Goal: Transaction & Acquisition: Book appointment/travel/reservation

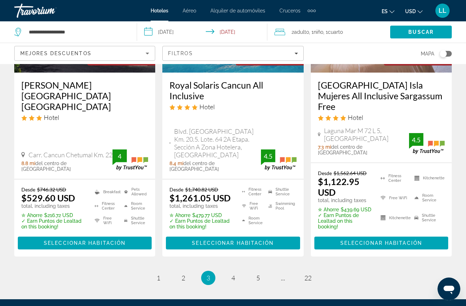
scroll to position [1046, 0]
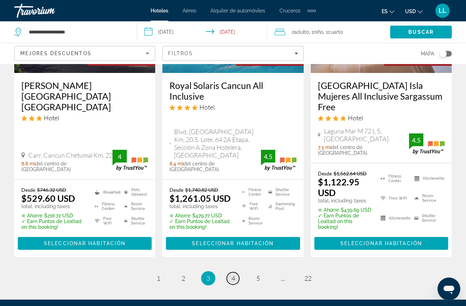
click at [232, 274] on span "4" at bounding box center [233, 278] width 4 height 8
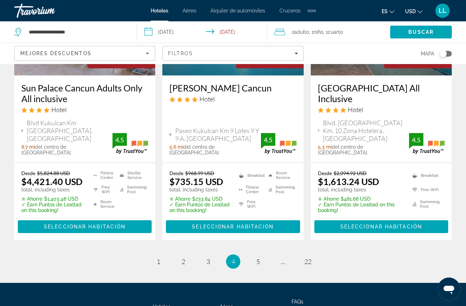
scroll to position [1059, 0]
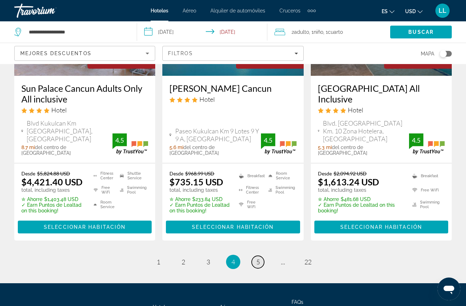
click at [256, 258] on span "5" at bounding box center [258, 262] width 4 height 8
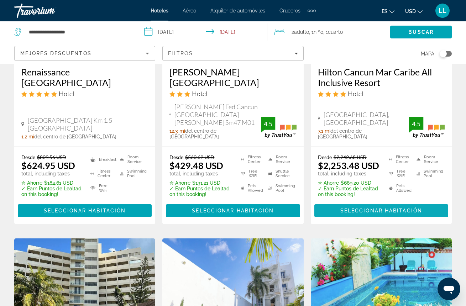
scroll to position [145, 0]
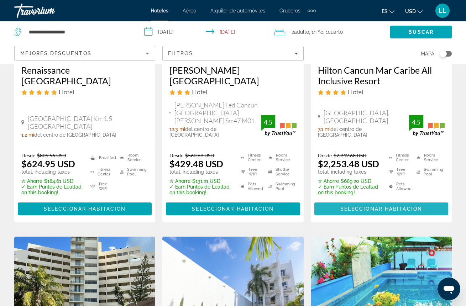
click at [358, 206] on span "Seleccionar habitación" at bounding box center [381, 209] width 82 height 6
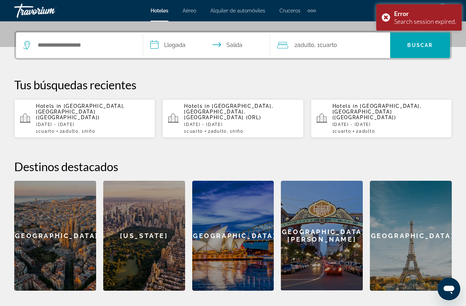
scroll to position [171, 0]
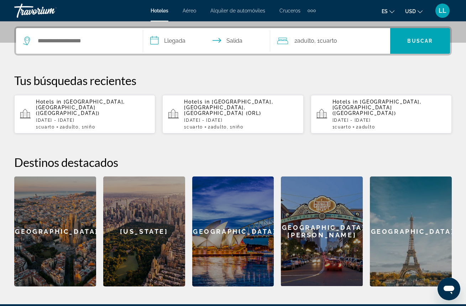
click at [119, 118] on p "[DATE] - [DATE]" at bounding box center [93, 120] width 114 height 5
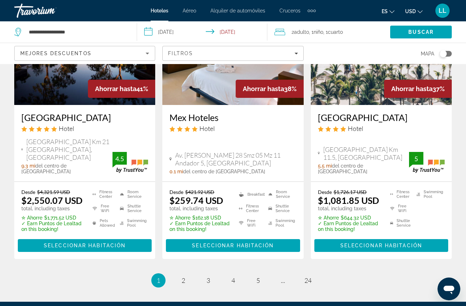
scroll to position [1027, 0]
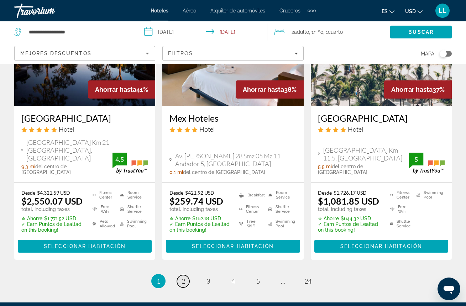
click at [184, 277] on span "2" at bounding box center [184, 281] width 4 height 8
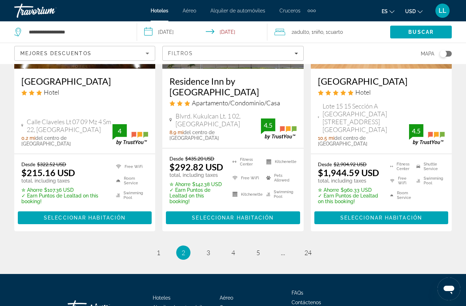
scroll to position [1013, 0]
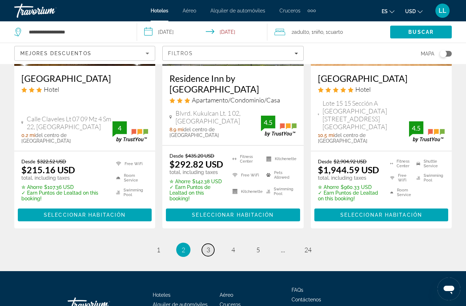
click at [206, 246] on span "3" at bounding box center [208, 250] width 4 height 8
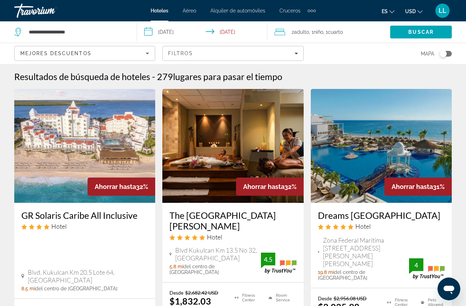
click at [71, 191] on img "Main content" at bounding box center [84, 146] width 141 height 114
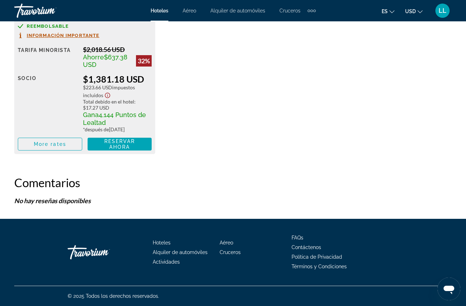
scroll to position [1253, 0]
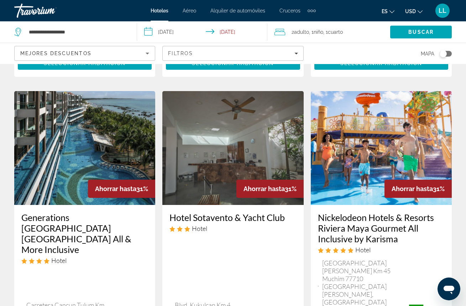
scroll to position [298, 0]
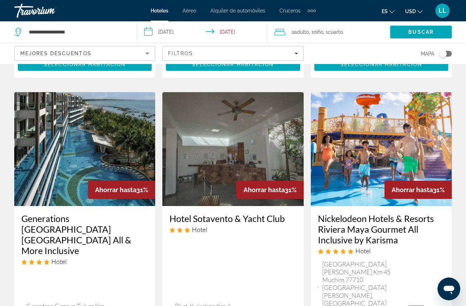
click at [126, 157] on img "Main content" at bounding box center [84, 149] width 141 height 114
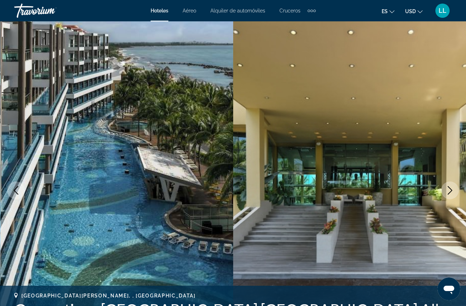
click at [451, 183] on button "Next image" at bounding box center [450, 191] width 18 height 18
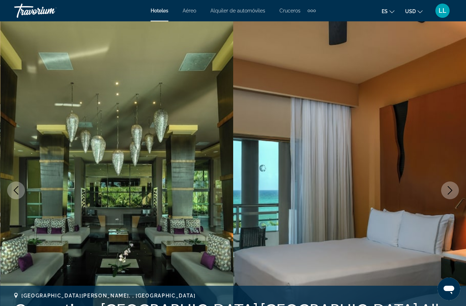
click at [451, 183] on button "Next image" at bounding box center [450, 191] width 18 height 18
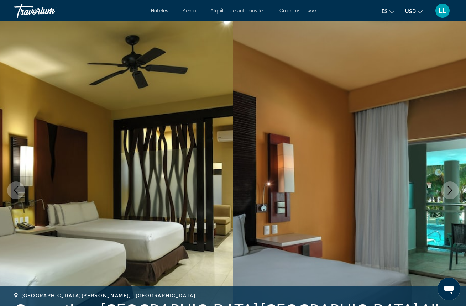
click at [451, 183] on button "Next image" at bounding box center [450, 191] width 18 height 18
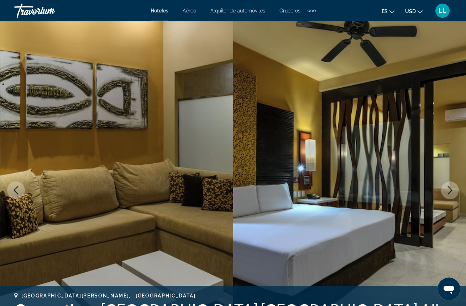
click at [451, 183] on button "Next image" at bounding box center [450, 191] width 18 height 18
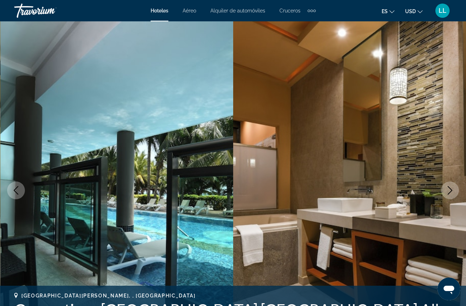
click at [451, 183] on button "Next image" at bounding box center [450, 191] width 18 height 18
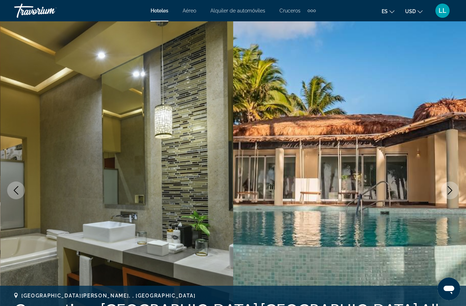
click at [451, 183] on button "Next image" at bounding box center [450, 191] width 18 height 18
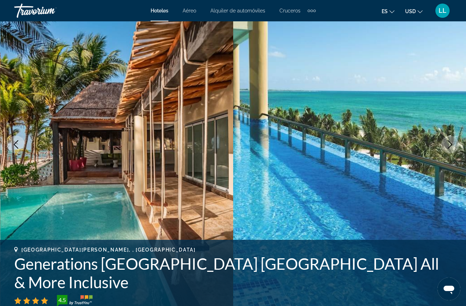
scroll to position [48, 0]
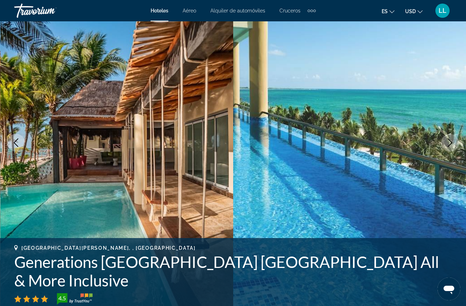
click at [452, 140] on icon "Next image" at bounding box center [450, 142] width 9 height 9
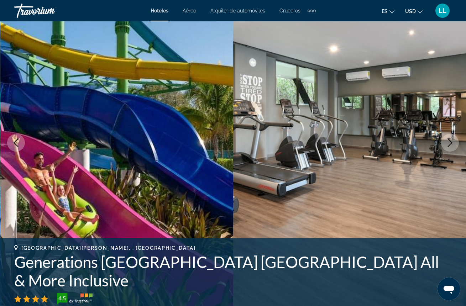
click at [451, 141] on icon "Next image" at bounding box center [450, 142] width 9 height 9
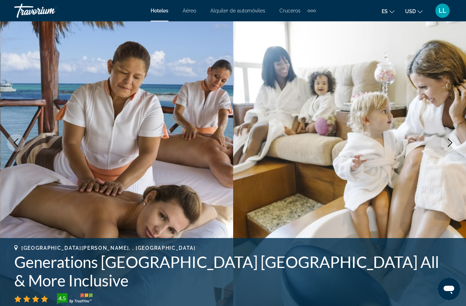
click at [451, 141] on icon "Next image" at bounding box center [450, 142] width 9 height 9
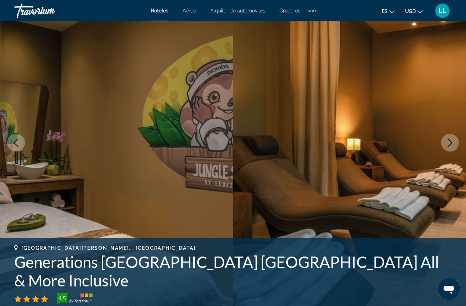
click at [451, 141] on icon "Next image" at bounding box center [450, 142] width 9 height 9
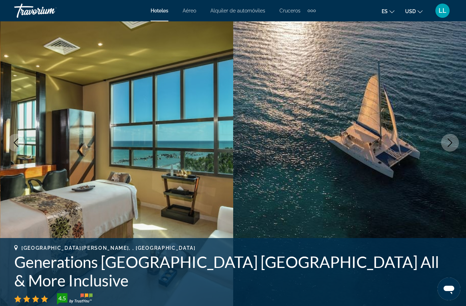
click at [451, 141] on icon "Next image" at bounding box center [450, 142] width 9 height 9
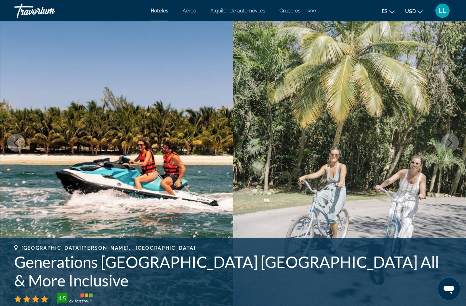
click at [451, 141] on icon "Next image" at bounding box center [450, 142] width 9 height 9
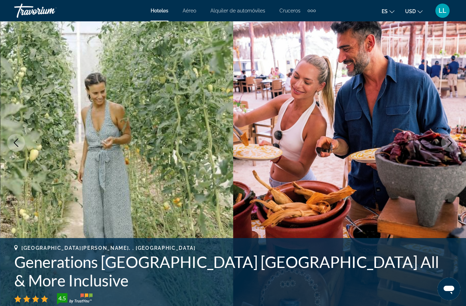
click at [449, 142] on icon "Next image" at bounding box center [450, 142] width 9 height 9
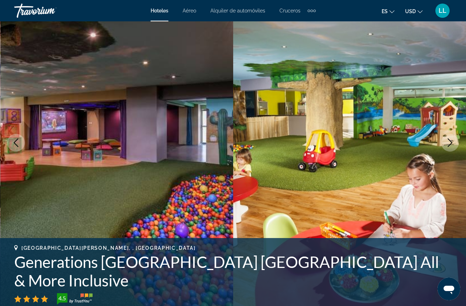
click at [451, 141] on icon "Next image" at bounding box center [450, 142] width 5 height 9
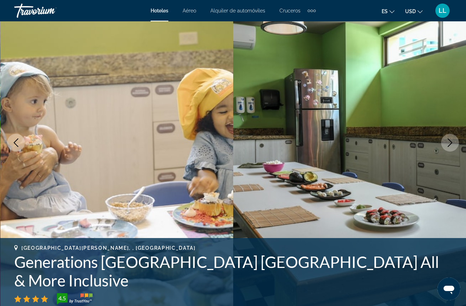
click at [451, 141] on icon "Next image" at bounding box center [450, 142] width 5 height 9
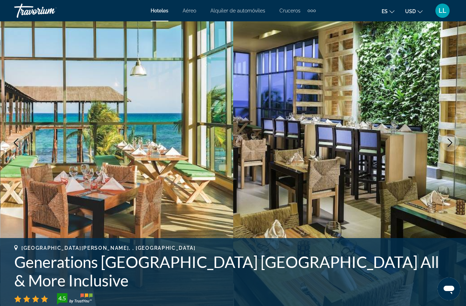
click at [451, 141] on icon "Next image" at bounding box center [450, 142] width 5 height 9
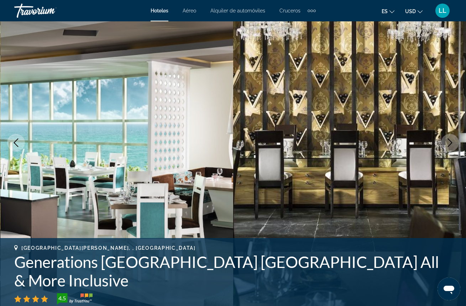
click at [451, 141] on icon "Next image" at bounding box center [450, 142] width 5 height 9
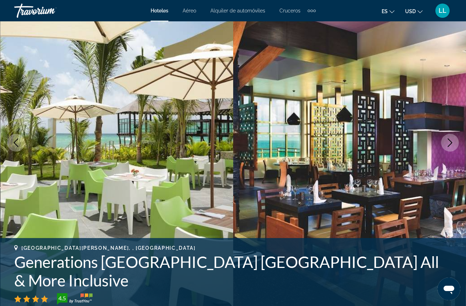
click at [451, 141] on icon "Next image" at bounding box center [450, 142] width 5 height 9
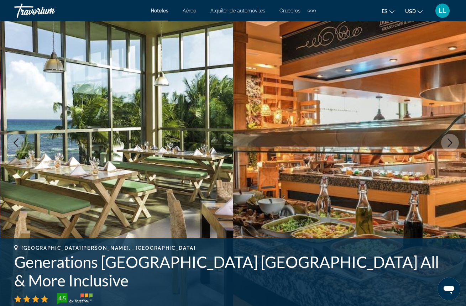
click at [451, 141] on icon "Next image" at bounding box center [450, 142] width 5 height 9
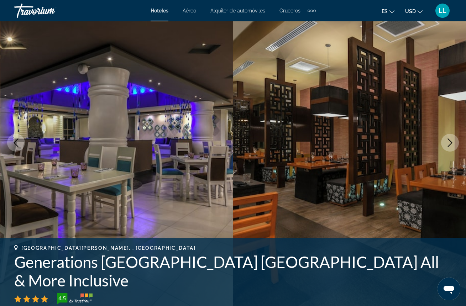
click at [451, 141] on icon "Next image" at bounding box center [450, 142] width 5 height 9
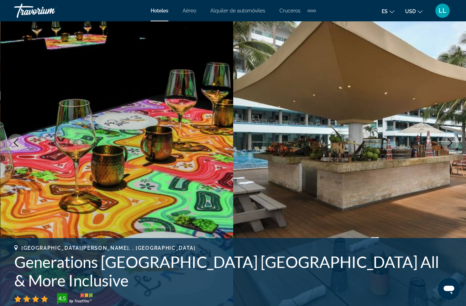
click at [451, 142] on icon "Next image" at bounding box center [450, 142] width 5 height 9
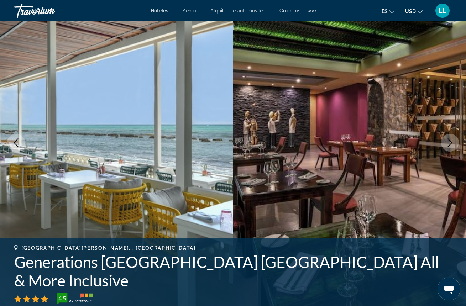
click at [451, 143] on icon "Next image" at bounding box center [450, 142] width 5 height 9
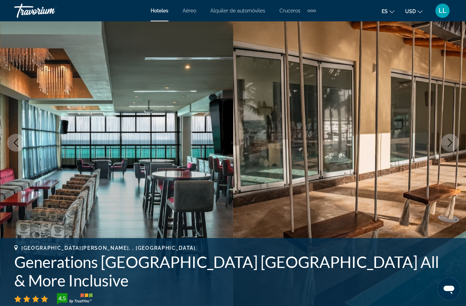
click at [451, 145] on icon "Next image" at bounding box center [450, 142] width 9 height 9
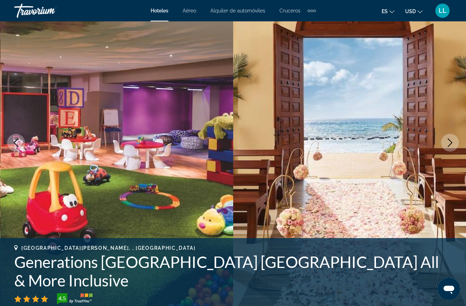
click at [451, 147] on button "Next image" at bounding box center [450, 143] width 18 height 18
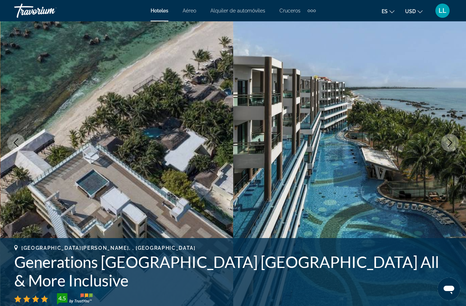
click at [451, 149] on button "Next image" at bounding box center [450, 143] width 18 height 18
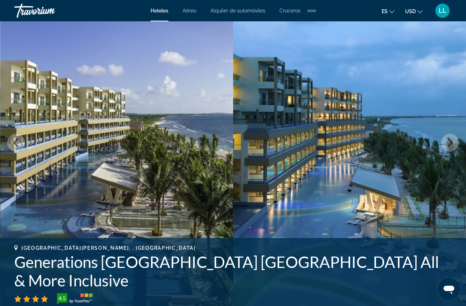
click at [451, 148] on button "Next image" at bounding box center [450, 143] width 18 height 18
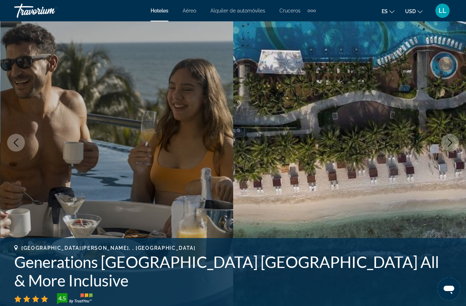
click at [451, 149] on button "Next image" at bounding box center [450, 143] width 18 height 18
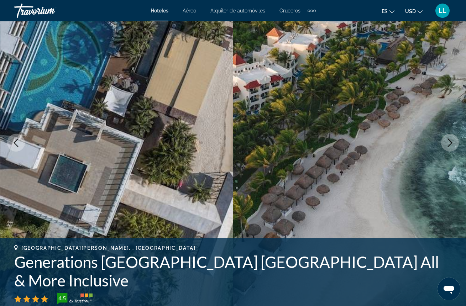
click at [451, 150] on button "Next image" at bounding box center [450, 143] width 18 height 18
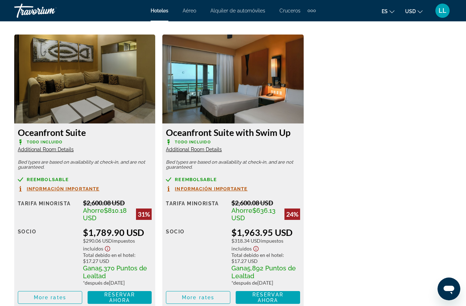
scroll to position [1096, 0]
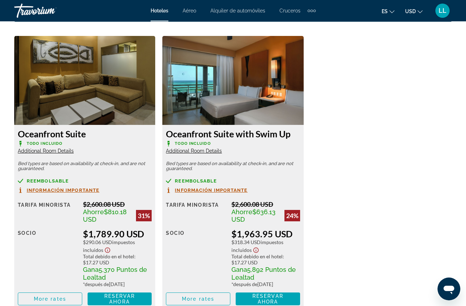
click at [201, 190] on span "Información importante" at bounding box center [211, 190] width 73 height 5
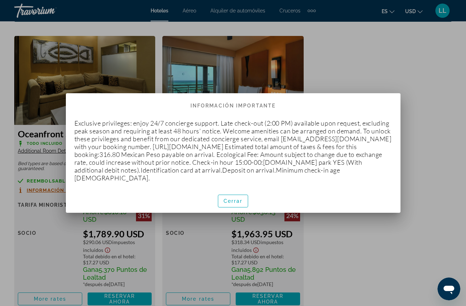
scroll to position [0, 0]
click at [234, 202] on span "Cerrar" at bounding box center [233, 201] width 19 height 6
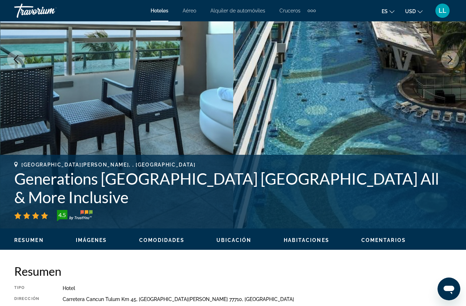
scroll to position [130, 0]
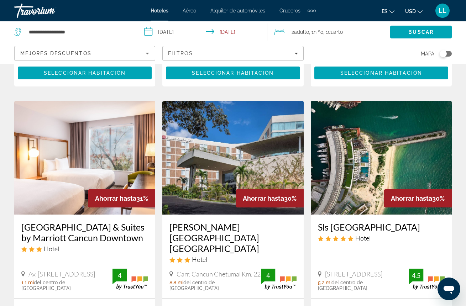
scroll to position [638, 0]
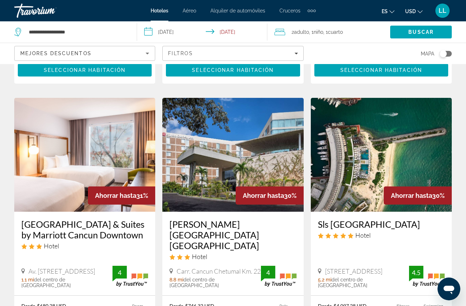
click at [367, 130] on img "Main content" at bounding box center [381, 155] width 141 height 114
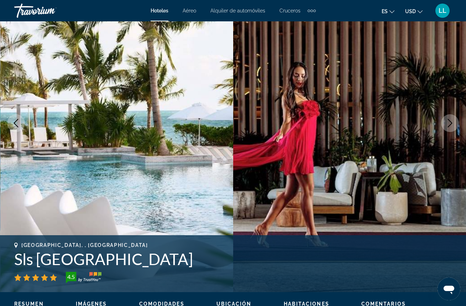
scroll to position [63, 0]
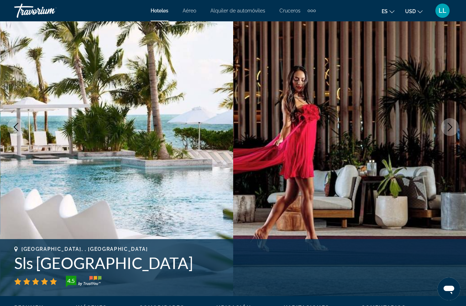
click at [447, 127] on icon "Next image" at bounding box center [450, 127] width 9 height 9
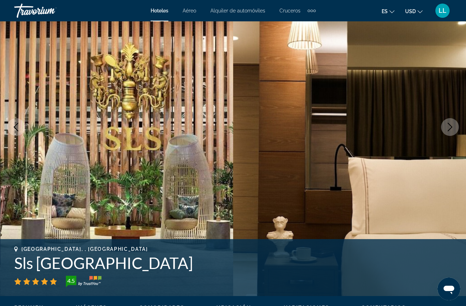
click at [447, 129] on icon "Next image" at bounding box center [450, 127] width 9 height 9
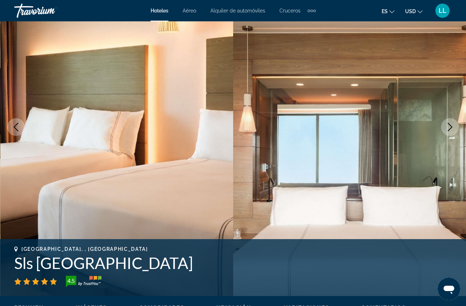
click at [451, 128] on icon "Next image" at bounding box center [450, 127] width 5 height 9
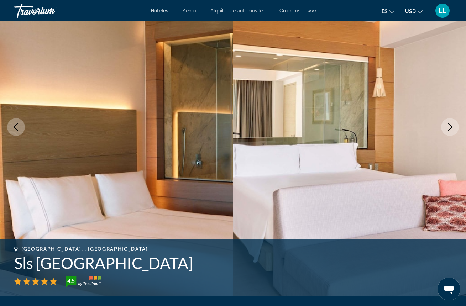
click at [451, 129] on icon "Next image" at bounding box center [450, 127] width 9 height 9
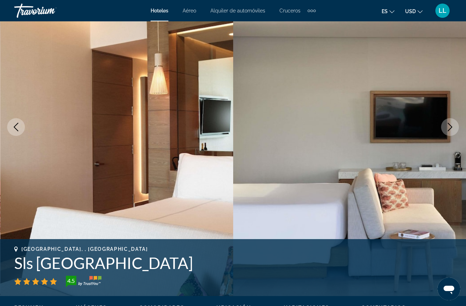
click at [451, 131] on icon "Next image" at bounding box center [450, 127] width 9 height 9
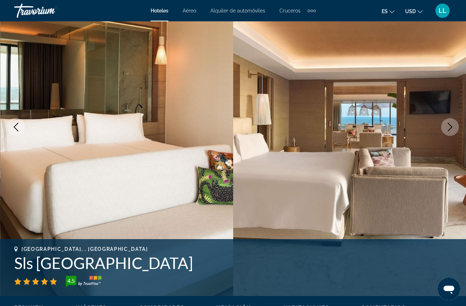
click at [450, 125] on icon "Next image" at bounding box center [450, 127] width 5 height 9
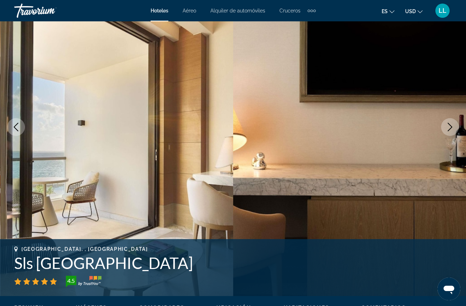
click at [450, 126] on icon "Next image" at bounding box center [450, 127] width 9 height 9
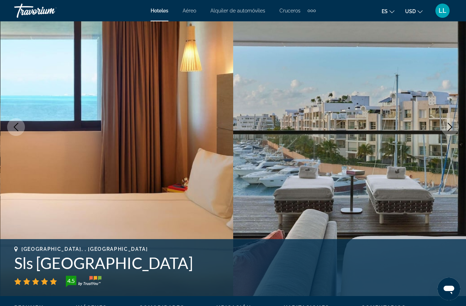
click at [447, 129] on icon "Next image" at bounding box center [450, 127] width 9 height 9
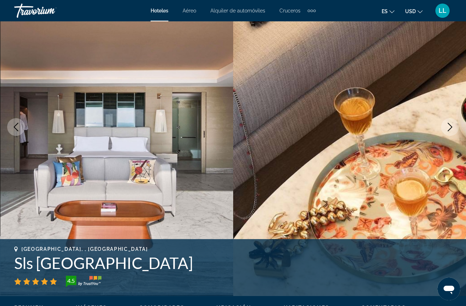
click at [447, 131] on icon "Next image" at bounding box center [450, 127] width 9 height 9
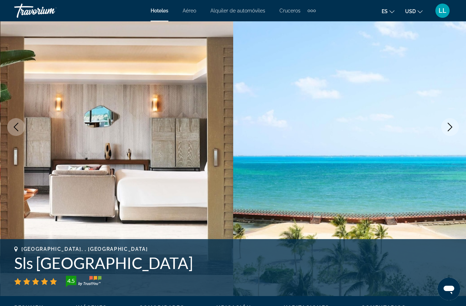
click at [447, 132] on button "Next image" at bounding box center [450, 127] width 18 height 18
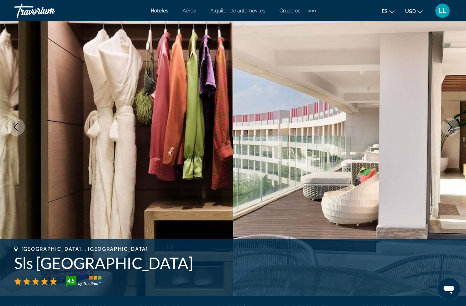
click at [447, 133] on button "Next image" at bounding box center [450, 127] width 18 height 18
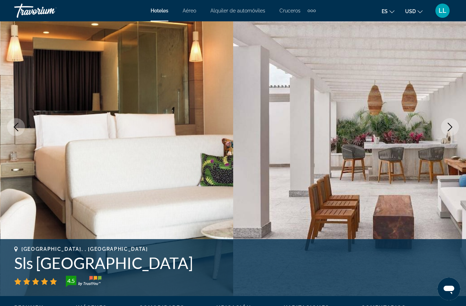
click at [20, 124] on icon "Previous image" at bounding box center [16, 127] width 9 height 9
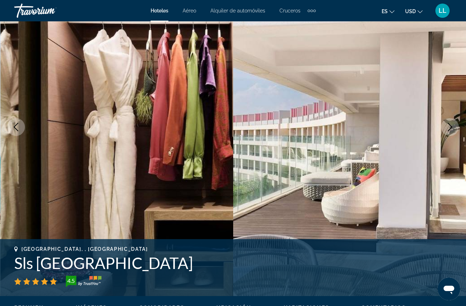
click at [455, 121] on button "Next image" at bounding box center [450, 127] width 18 height 18
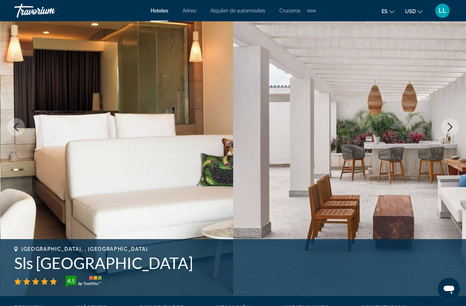
click at [447, 128] on icon "Next image" at bounding box center [450, 127] width 9 height 9
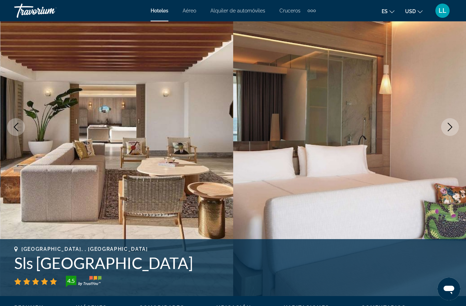
click at [448, 129] on icon "Next image" at bounding box center [450, 127] width 9 height 9
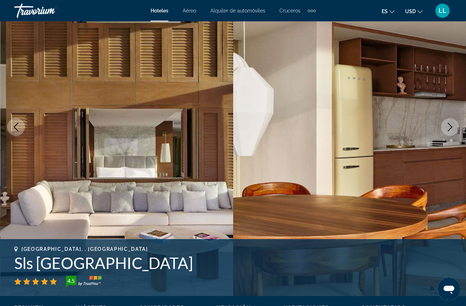
click at [448, 130] on icon "Next image" at bounding box center [450, 127] width 9 height 9
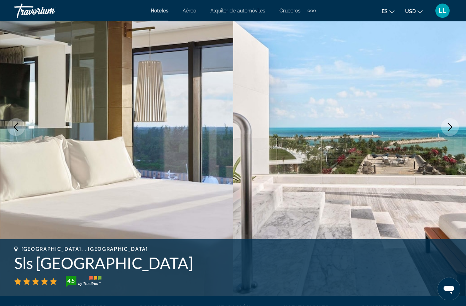
click at [448, 131] on icon "Next image" at bounding box center [450, 127] width 9 height 9
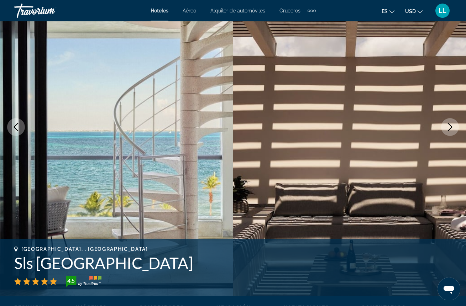
click at [448, 132] on button "Next image" at bounding box center [450, 127] width 18 height 18
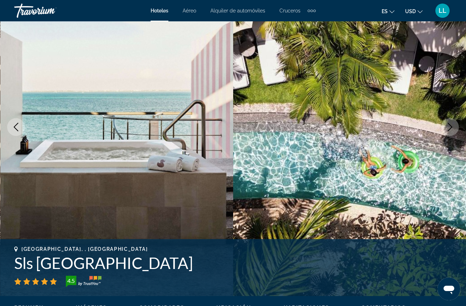
click at [450, 132] on button "Next image" at bounding box center [450, 127] width 18 height 18
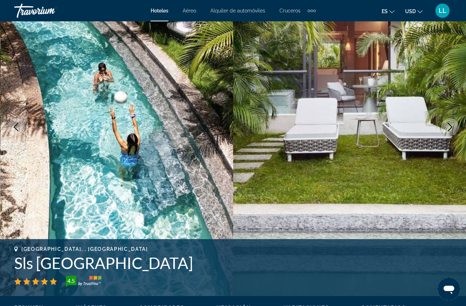
click at [450, 133] on button "Next image" at bounding box center [450, 127] width 18 height 18
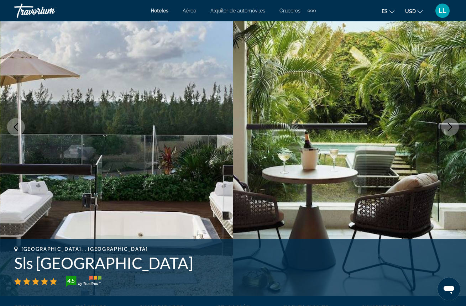
click at [450, 134] on button "Next image" at bounding box center [450, 127] width 18 height 18
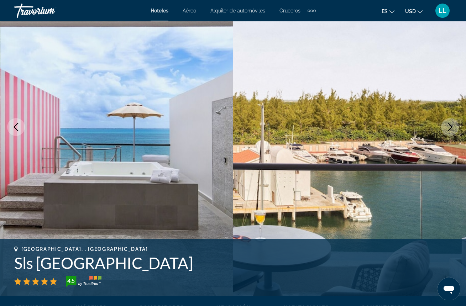
click at [450, 136] on button "Next image" at bounding box center [450, 127] width 18 height 18
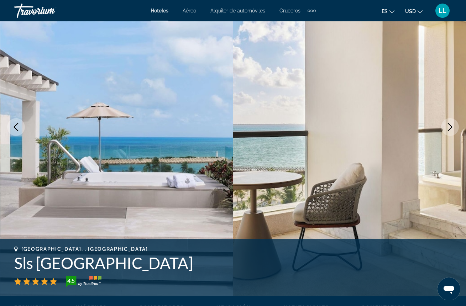
click at [450, 136] on img "Main content" at bounding box center [349, 127] width 233 height 338
click at [452, 121] on button "Next image" at bounding box center [450, 127] width 18 height 18
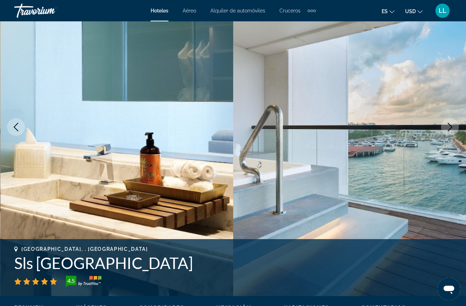
click at [452, 121] on button "Next image" at bounding box center [450, 127] width 18 height 18
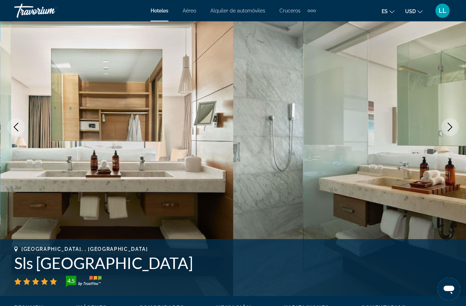
click at [452, 121] on button "Next image" at bounding box center [450, 127] width 18 height 18
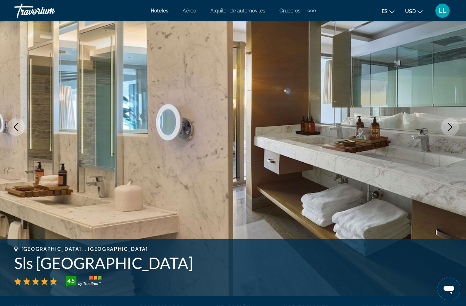
click at [451, 129] on icon "Next image" at bounding box center [450, 127] width 9 height 9
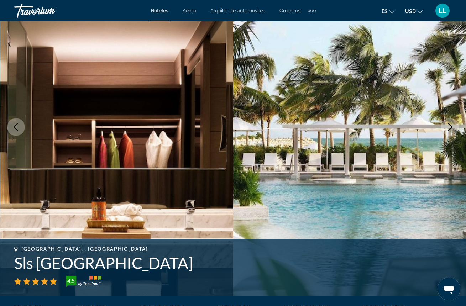
click at [451, 130] on icon "Next image" at bounding box center [450, 127] width 9 height 9
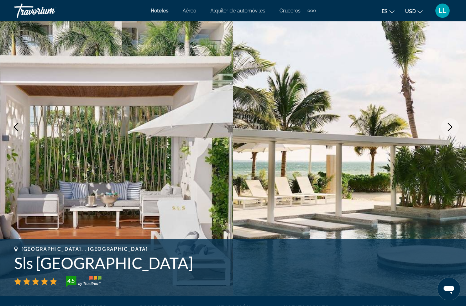
click at [451, 131] on icon "Next image" at bounding box center [450, 127] width 9 height 9
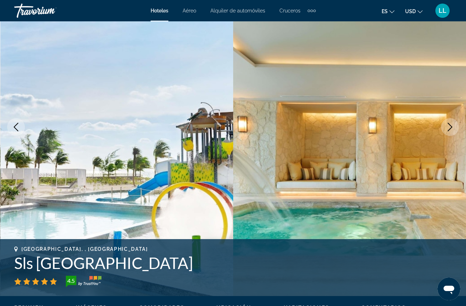
click at [450, 125] on icon "Next image" at bounding box center [450, 127] width 5 height 9
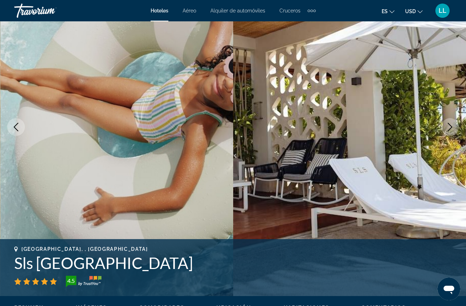
click at [450, 125] on icon "Next image" at bounding box center [450, 127] width 5 height 9
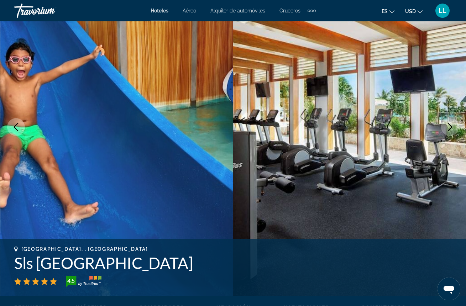
click at [450, 127] on icon "Next image" at bounding box center [450, 127] width 9 height 9
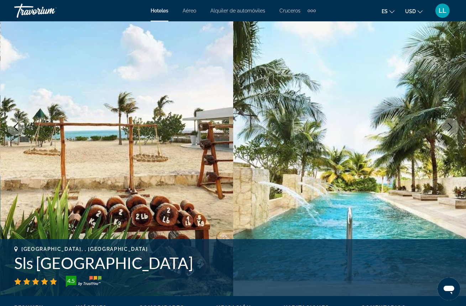
click at [450, 128] on icon "Next image" at bounding box center [450, 127] width 9 height 9
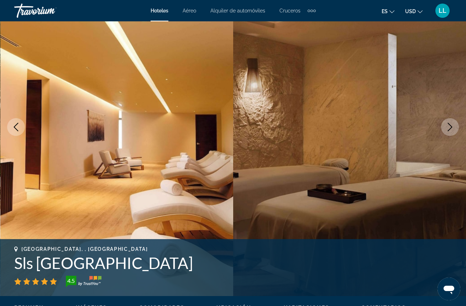
click at [450, 129] on icon "Next image" at bounding box center [450, 127] width 5 height 9
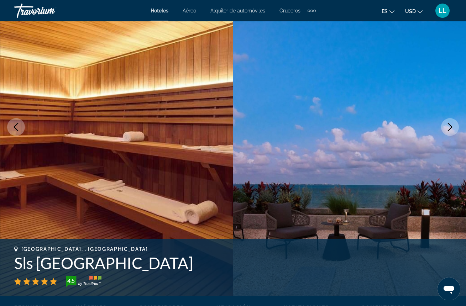
click at [450, 130] on icon "Next image" at bounding box center [450, 127] width 9 height 9
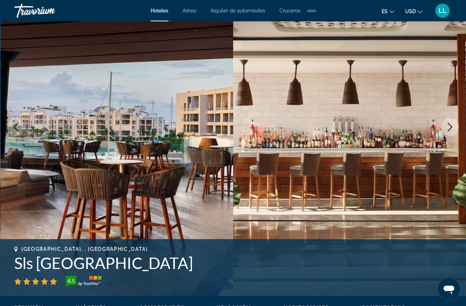
click at [450, 131] on button "Next image" at bounding box center [450, 127] width 18 height 18
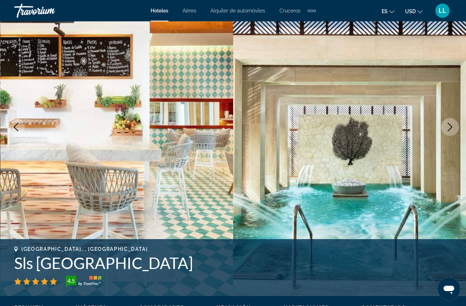
click at [450, 131] on button "Next image" at bounding box center [450, 127] width 18 height 18
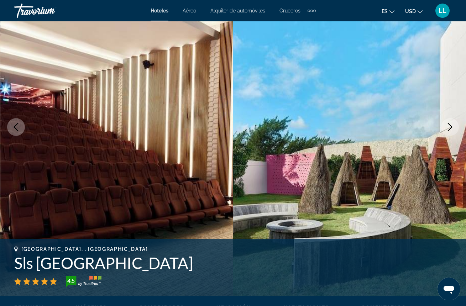
click at [449, 130] on icon "Next image" at bounding box center [450, 127] width 9 height 9
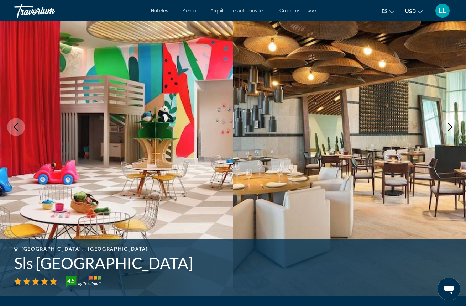
click at [450, 125] on icon "Next image" at bounding box center [450, 127] width 5 height 9
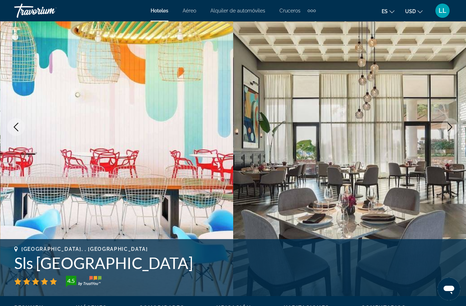
click at [450, 125] on icon "Next image" at bounding box center [450, 127] width 5 height 9
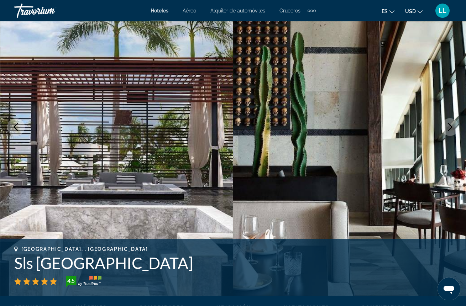
click at [450, 125] on icon "Next image" at bounding box center [450, 127] width 5 height 9
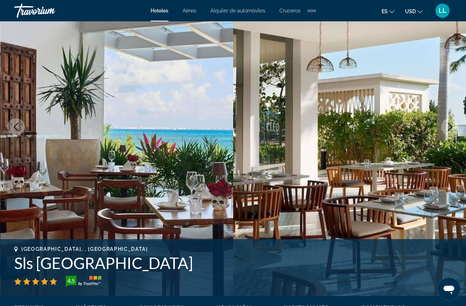
click at [450, 125] on icon "Next image" at bounding box center [450, 127] width 5 height 9
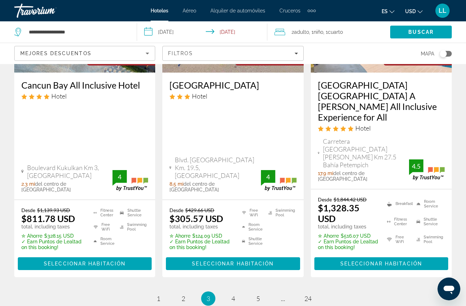
scroll to position [1066, 0]
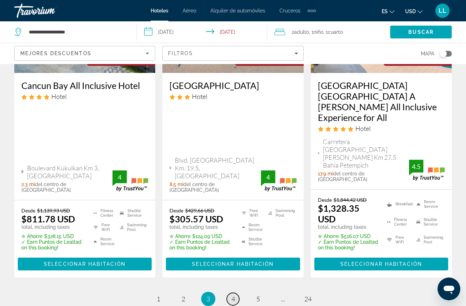
click at [233, 295] on span "4" at bounding box center [233, 299] width 4 height 8
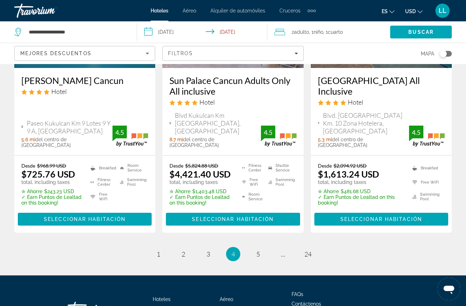
scroll to position [1056, 0]
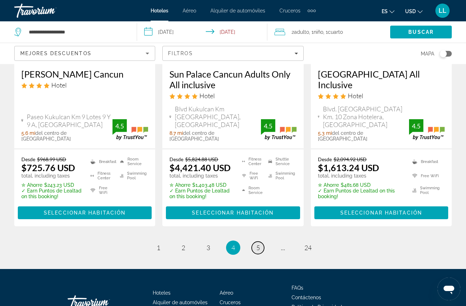
click at [259, 244] on span "5" at bounding box center [258, 248] width 4 height 8
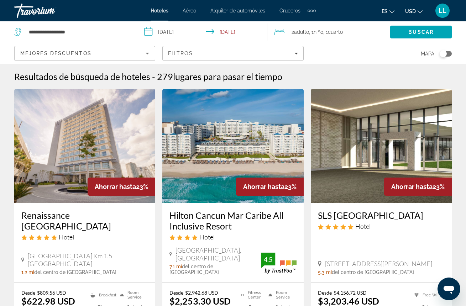
click at [266, 156] on img "Main content" at bounding box center [232, 146] width 141 height 114
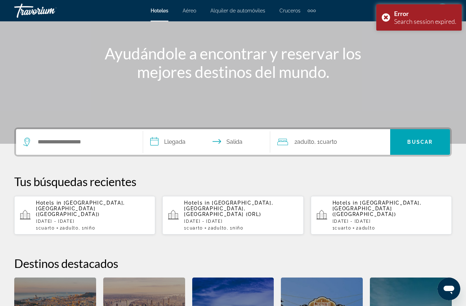
scroll to position [69, 0]
click at [115, 219] on p "[DATE] - [DATE]" at bounding box center [93, 221] width 114 height 5
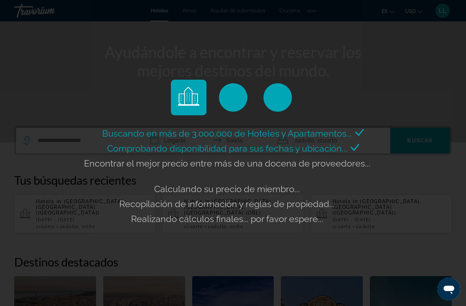
scroll to position [73, 0]
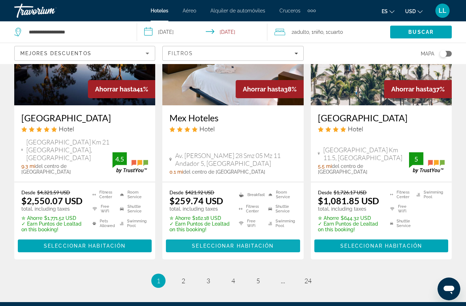
scroll to position [1027, 0]
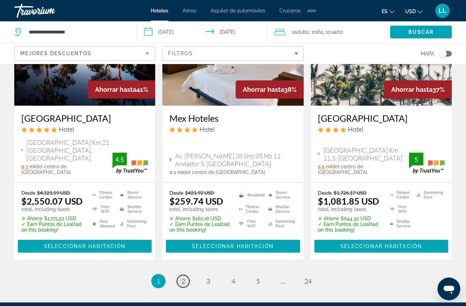
click at [182, 277] on span "2" at bounding box center [184, 281] width 4 height 8
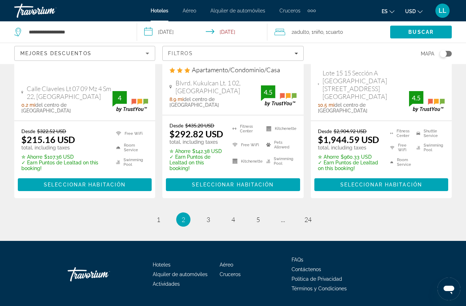
scroll to position [1043, 0]
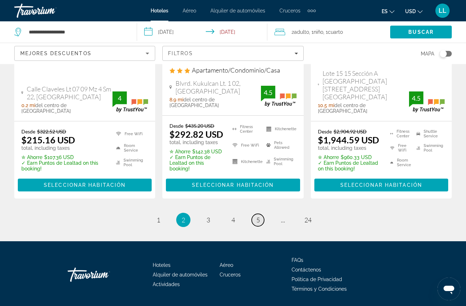
click at [258, 216] on span "5" at bounding box center [258, 220] width 4 height 8
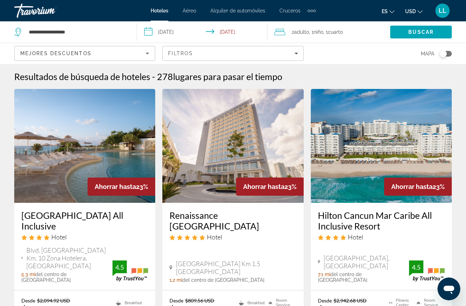
click at [334, 176] on img "Main content" at bounding box center [381, 146] width 141 height 114
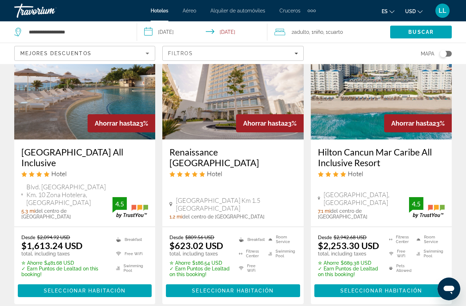
scroll to position [64, 0]
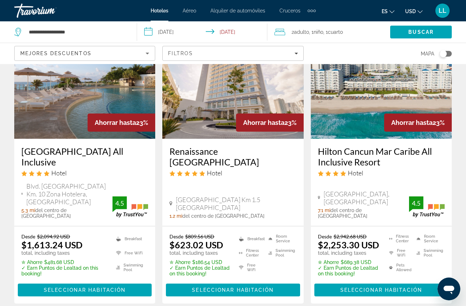
click at [372, 123] on img "Main content" at bounding box center [381, 82] width 141 height 114
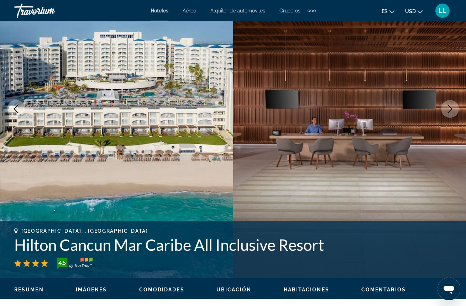
scroll to position [80, 0]
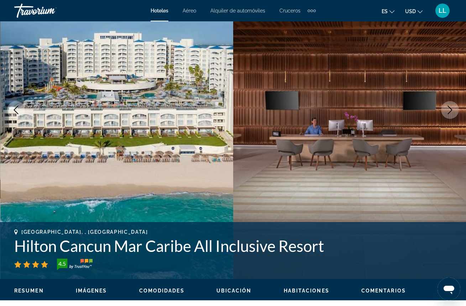
click at [451, 106] on icon "Next image" at bounding box center [450, 110] width 9 height 9
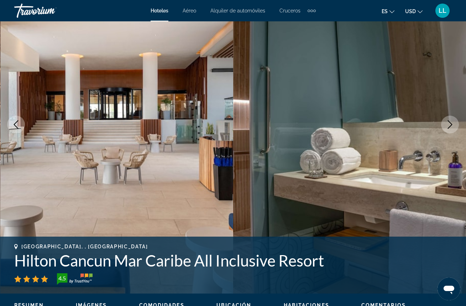
scroll to position [66, 0]
click at [451, 125] on icon "Next image" at bounding box center [450, 124] width 5 height 9
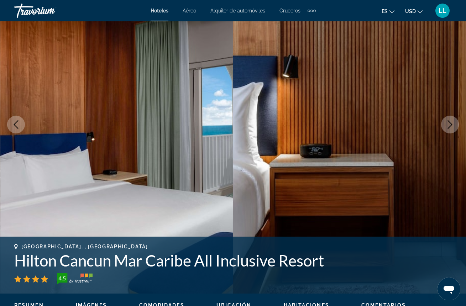
click at [451, 125] on icon "Next image" at bounding box center [450, 124] width 5 height 9
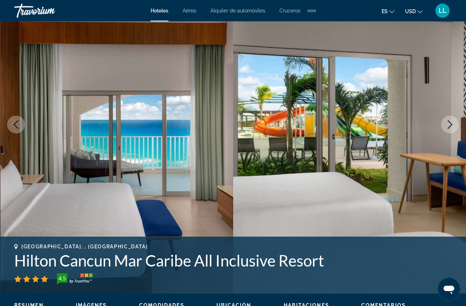
click at [452, 125] on icon "Next image" at bounding box center [450, 124] width 9 height 9
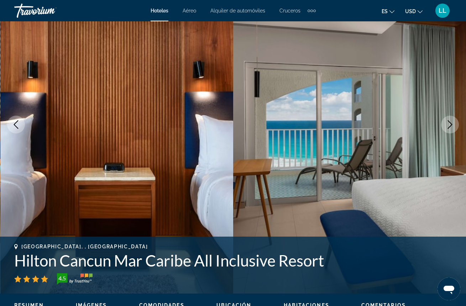
click at [452, 125] on icon "Next image" at bounding box center [450, 124] width 9 height 9
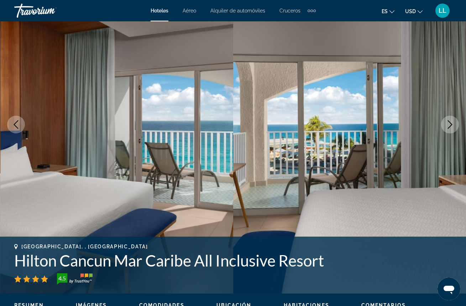
click at [452, 125] on icon "Next image" at bounding box center [450, 124] width 9 height 9
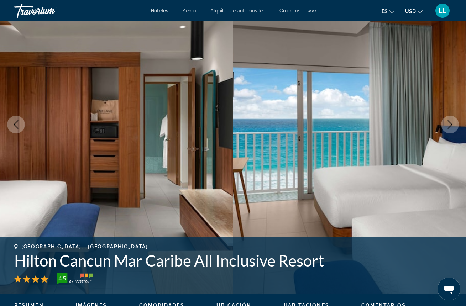
click at [451, 125] on icon "Next image" at bounding box center [450, 124] width 5 height 9
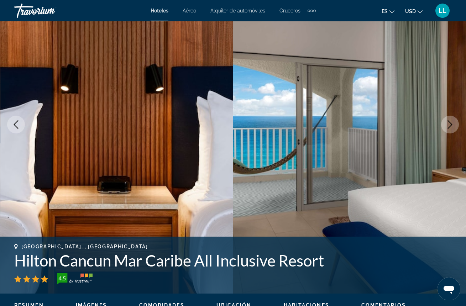
click at [453, 125] on icon "Next image" at bounding box center [450, 124] width 9 height 9
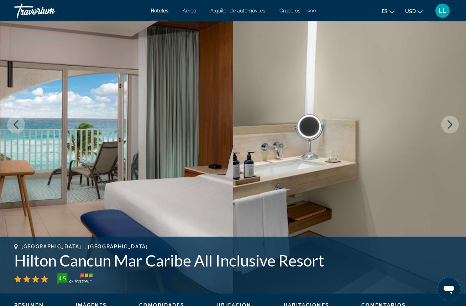
click at [449, 122] on icon "Next image" at bounding box center [450, 124] width 9 height 9
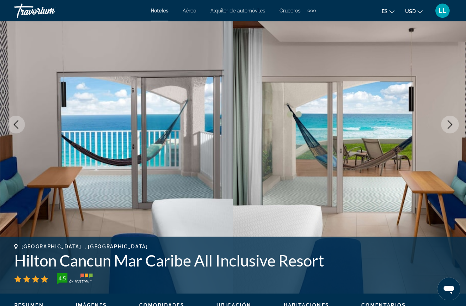
click at [449, 123] on icon "Next image" at bounding box center [450, 124] width 9 height 9
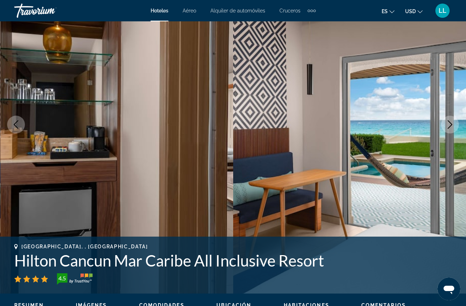
click at [451, 124] on icon "Next image" at bounding box center [450, 124] width 9 height 9
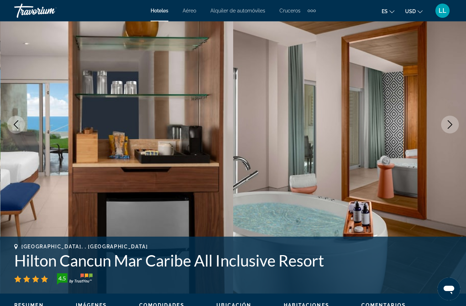
click at [451, 125] on icon "Next image" at bounding box center [450, 124] width 5 height 9
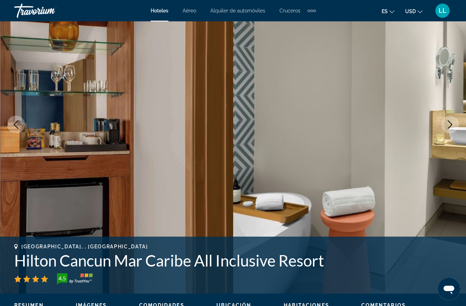
click at [451, 123] on icon "Next image" at bounding box center [450, 124] width 9 height 9
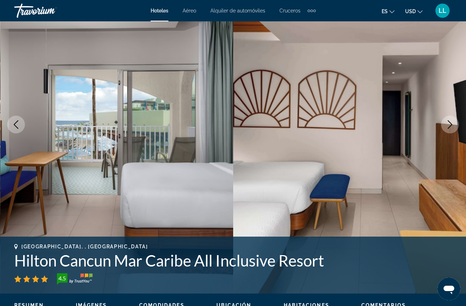
click at [452, 124] on icon "Next image" at bounding box center [450, 124] width 9 height 9
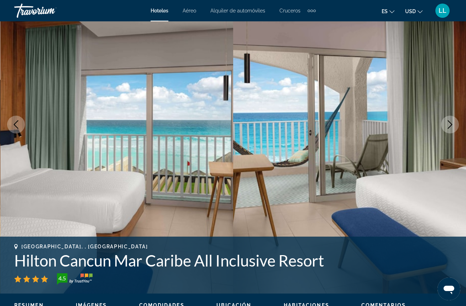
click at [453, 124] on icon "Next image" at bounding box center [450, 124] width 9 height 9
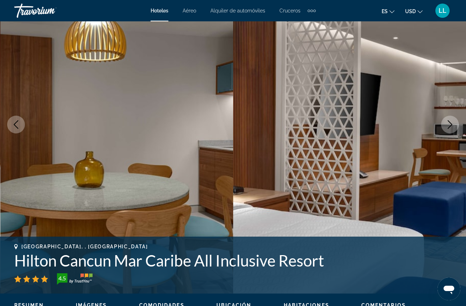
click at [453, 124] on icon "Next image" at bounding box center [450, 124] width 9 height 9
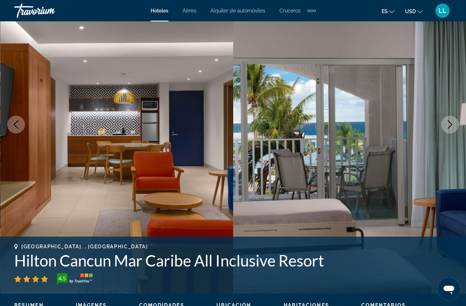
click at [452, 126] on icon "Next image" at bounding box center [450, 124] width 9 height 9
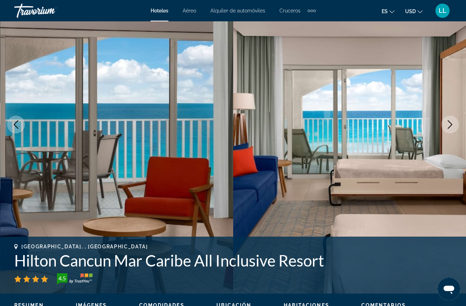
click at [451, 126] on icon "Next image" at bounding box center [450, 124] width 5 height 9
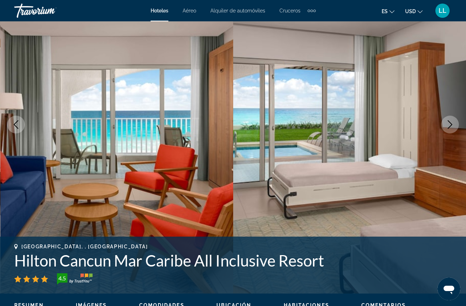
click at [450, 128] on icon "Next image" at bounding box center [450, 124] width 9 height 9
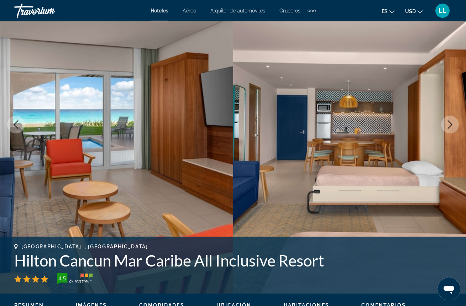
click at [451, 124] on icon "Next image" at bounding box center [450, 124] width 9 height 9
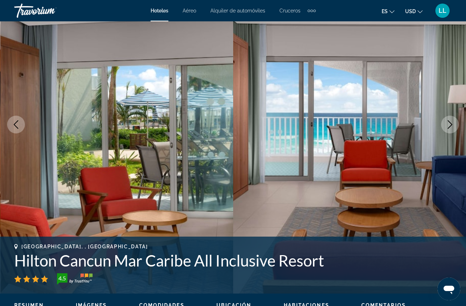
click at [449, 122] on icon "Next image" at bounding box center [450, 124] width 5 height 9
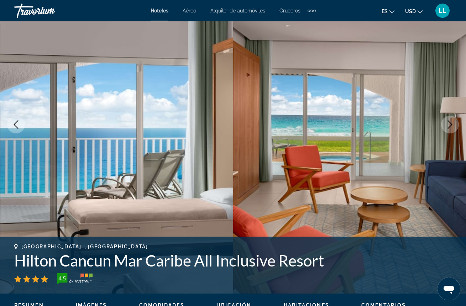
click at [449, 123] on icon "Next image" at bounding box center [450, 124] width 9 height 9
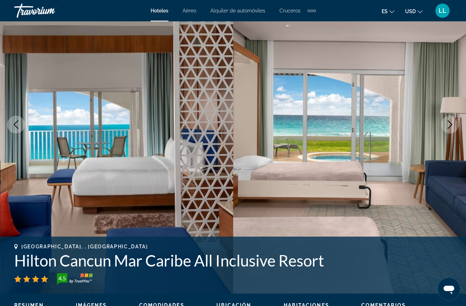
click at [449, 122] on icon "Next image" at bounding box center [450, 124] width 9 height 9
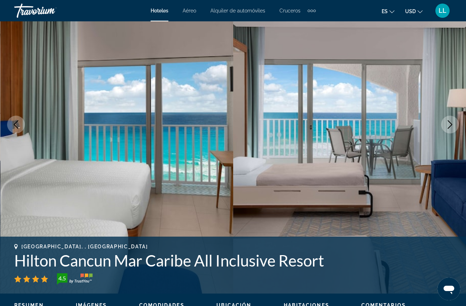
click at [448, 124] on icon "Next image" at bounding box center [450, 124] width 9 height 9
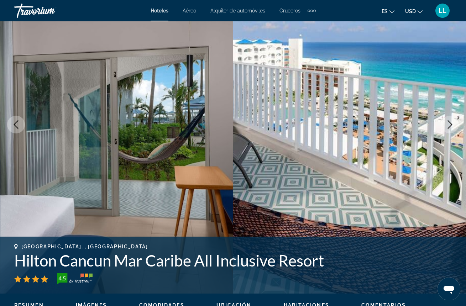
click at [449, 123] on icon "Next image" at bounding box center [450, 124] width 9 height 9
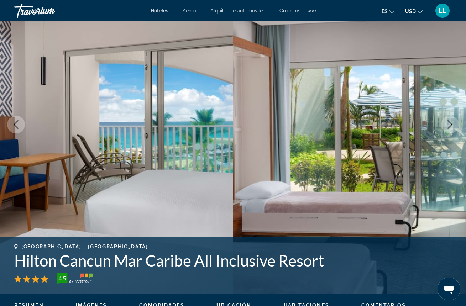
click at [449, 123] on icon "Next image" at bounding box center [450, 124] width 9 height 9
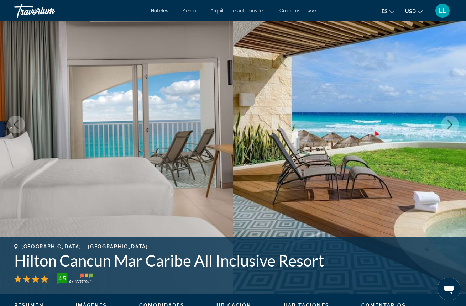
click at [449, 123] on icon "Next image" at bounding box center [450, 124] width 9 height 9
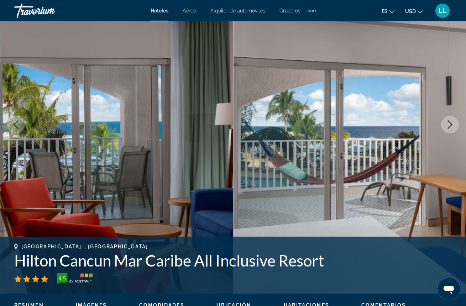
click at [449, 123] on icon "Next image" at bounding box center [450, 124] width 9 height 9
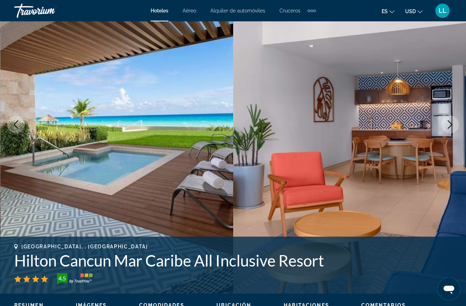
click at [449, 123] on icon "Next image" at bounding box center [450, 124] width 9 height 9
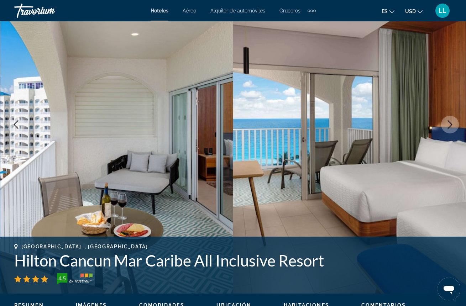
click at [451, 121] on icon "Next image" at bounding box center [450, 124] width 9 height 9
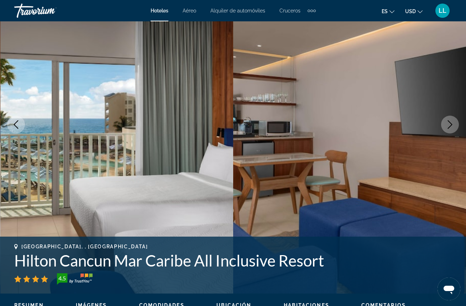
click at [451, 122] on icon "Next image" at bounding box center [450, 124] width 9 height 9
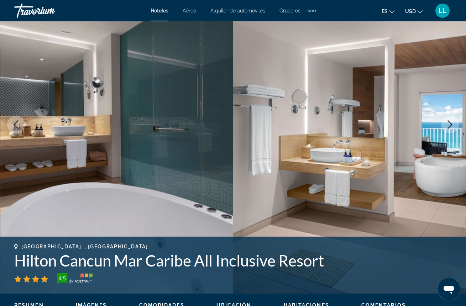
click at [451, 123] on icon "Next image" at bounding box center [450, 124] width 5 height 9
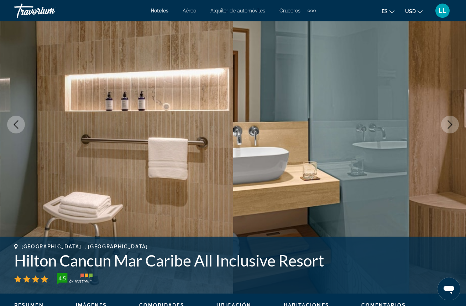
click at [451, 124] on icon "Next image" at bounding box center [450, 124] width 9 height 9
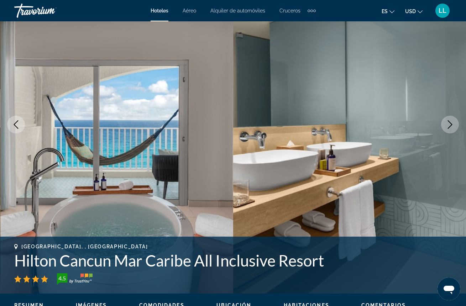
click at [451, 125] on icon "Next image" at bounding box center [450, 124] width 5 height 9
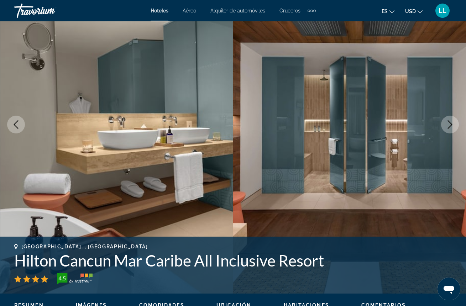
click at [451, 125] on icon "Next image" at bounding box center [450, 124] width 5 height 9
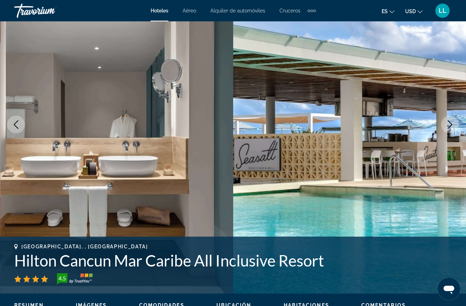
click at [451, 124] on icon "Next image" at bounding box center [450, 124] width 5 height 9
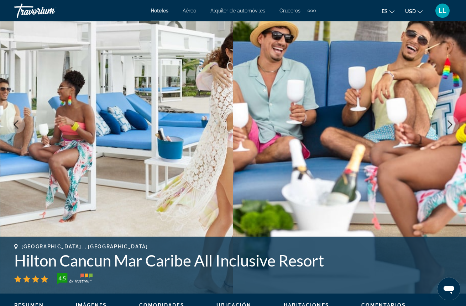
click at [452, 122] on icon "Next image" at bounding box center [450, 124] width 9 height 9
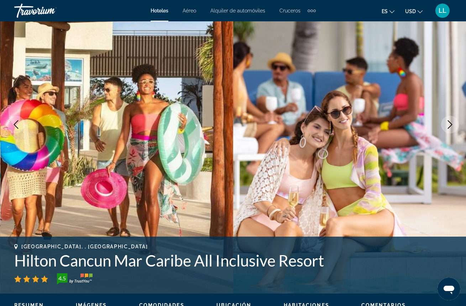
click at [452, 121] on icon "Next image" at bounding box center [450, 124] width 9 height 9
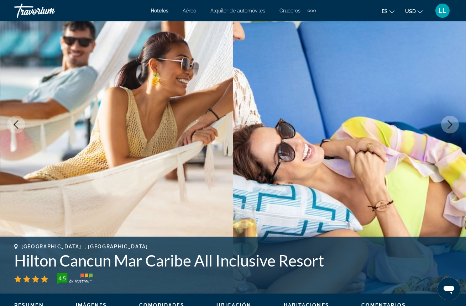
click at [452, 122] on icon "Next image" at bounding box center [450, 124] width 9 height 9
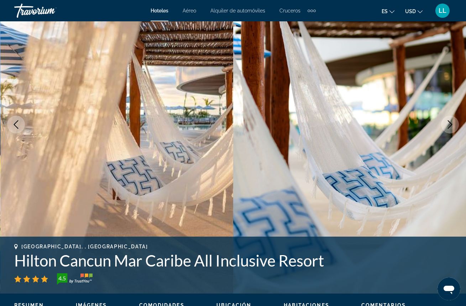
click at [452, 123] on icon "Next image" at bounding box center [450, 124] width 9 height 9
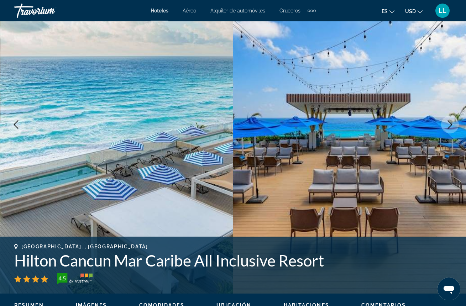
click at [452, 124] on icon "Next image" at bounding box center [450, 124] width 5 height 9
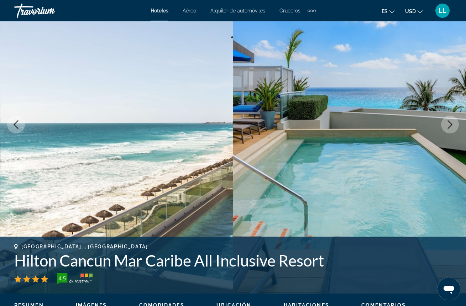
click at [452, 124] on icon "Next image" at bounding box center [450, 124] width 5 height 9
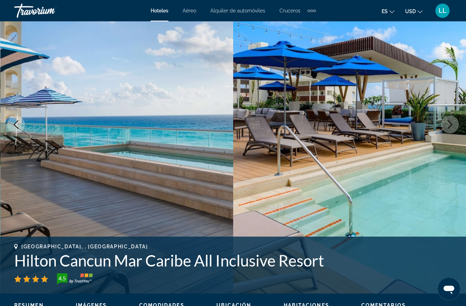
click at [452, 124] on icon "Next image" at bounding box center [450, 124] width 5 height 9
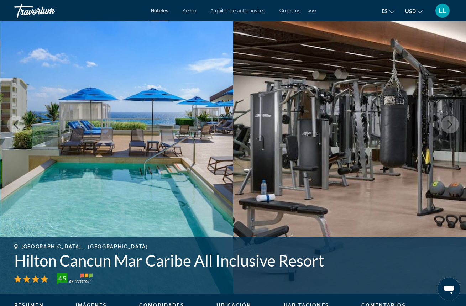
click at [452, 124] on icon "Next image" at bounding box center [450, 124] width 5 height 9
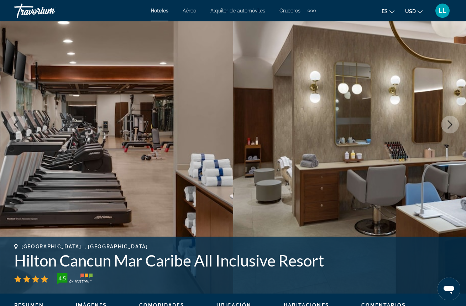
click at [452, 124] on icon "Next image" at bounding box center [450, 124] width 5 height 9
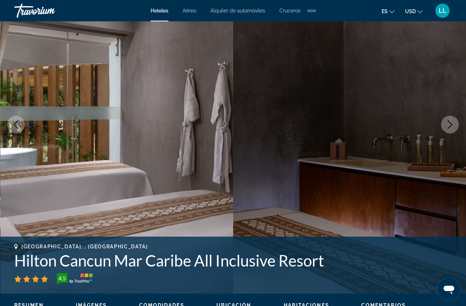
click at [452, 125] on icon "Next image" at bounding box center [450, 124] width 5 height 9
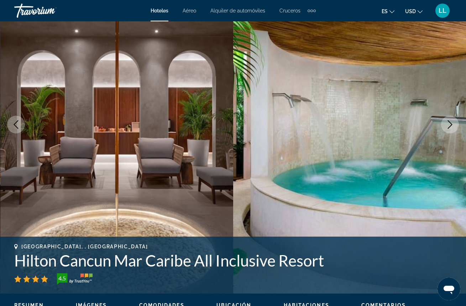
click at [452, 126] on icon "Next image" at bounding box center [450, 124] width 9 height 9
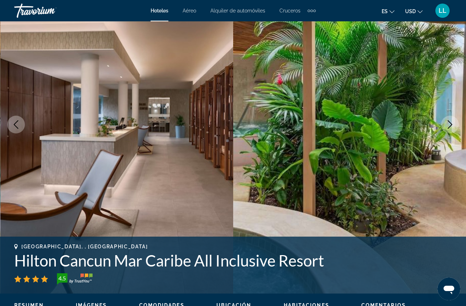
click at [451, 125] on icon "Next image" at bounding box center [450, 124] width 5 height 9
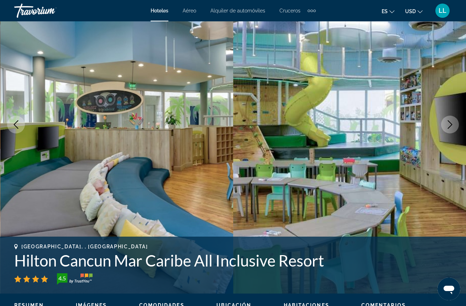
click at [451, 127] on icon "Next image" at bounding box center [450, 124] width 9 height 9
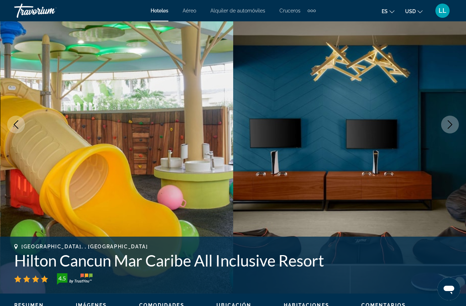
click at [451, 127] on icon "Next image" at bounding box center [450, 124] width 9 height 9
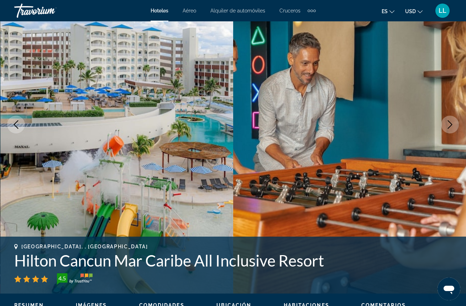
click at [452, 128] on icon "Next image" at bounding box center [450, 124] width 9 height 9
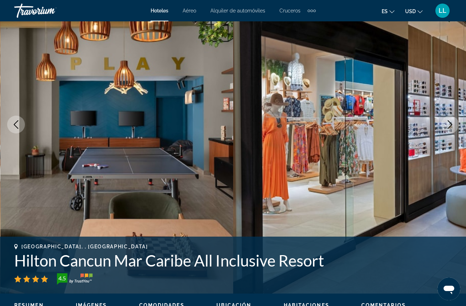
click at [448, 120] on button "Next image" at bounding box center [450, 125] width 18 height 18
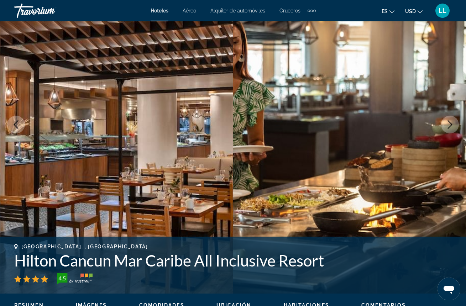
click at [448, 121] on icon "Next image" at bounding box center [450, 124] width 5 height 9
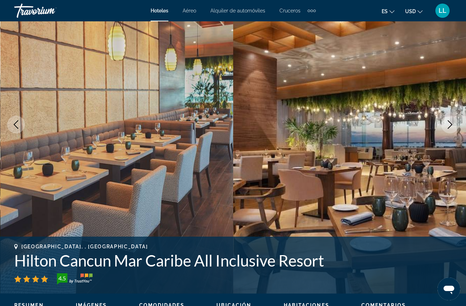
click at [451, 124] on icon "Next image" at bounding box center [450, 124] width 9 height 9
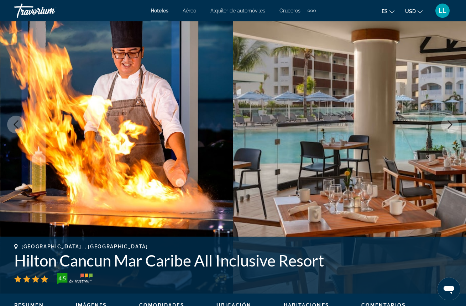
click at [452, 128] on icon "Next image" at bounding box center [450, 124] width 9 height 9
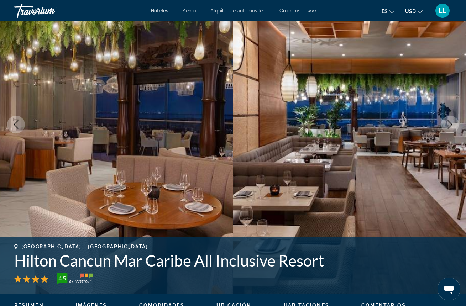
click at [452, 122] on icon "Next image" at bounding box center [450, 124] width 9 height 9
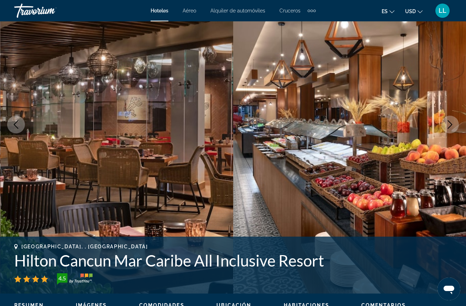
click at [452, 124] on icon "Next image" at bounding box center [450, 124] width 5 height 9
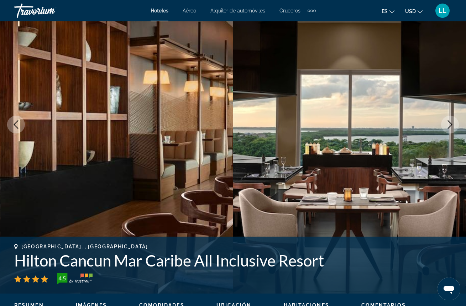
click at [451, 124] on icon "Next image" at bounding box center [450, 124] width 5 height 9
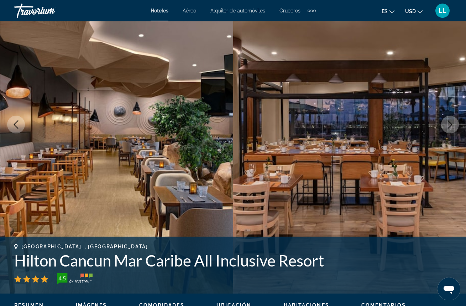
click at [451, 126] on icon "Next image" at bounding box center [450, 124] width 5 height 9
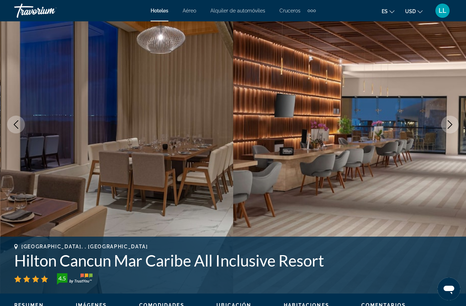
click at [449, 125] on icon "Next image" at bounding box center [450, 124] width 9 height 9
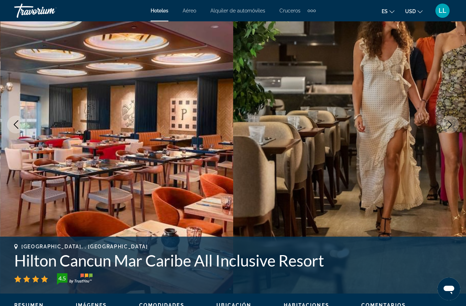
click at [449, 126] on icon "Next image" at bounding box center [450, 124] width 9 height 9
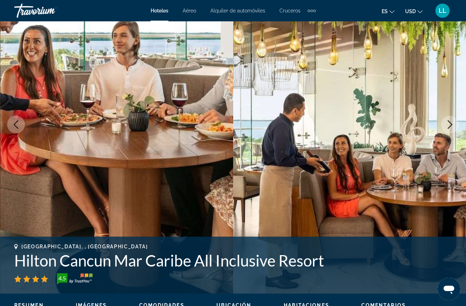
click at [450, 123] on icon "Next image" at bounding box center [450, 124] width 5 height 9
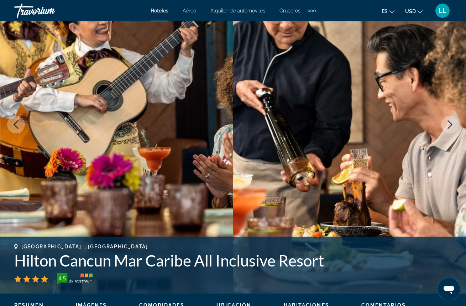
click at [450, 123] on icon "Next image" at bounding box center [450, 124] width 9 height 9
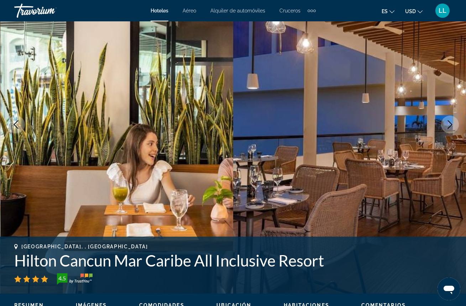
click at [450, 124] on icon "Next image" at bounding box center [450, 124] width 9 height 9
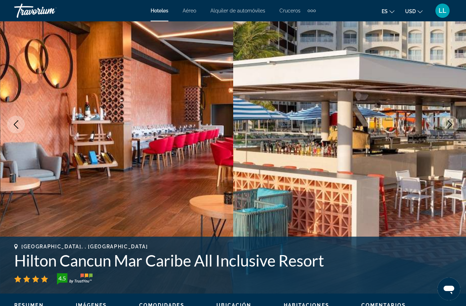
click at [450, 125] on icon "Next image" at bounding box center [450, 124] width 9 height 9
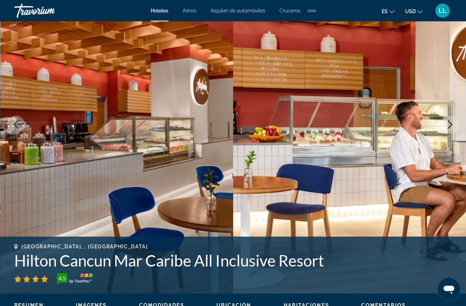
click at [450, 126] on icon "Next image" at bounding box center [450, 124] width 9 height 9
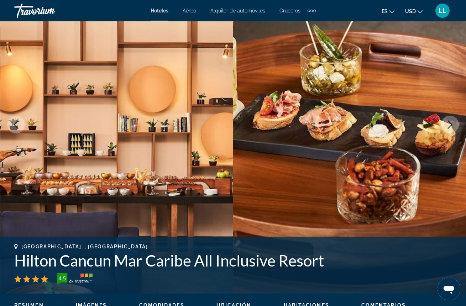
click at [450, 125] on icon "Next image" at bounding box center [450, 124] width 9 height 9
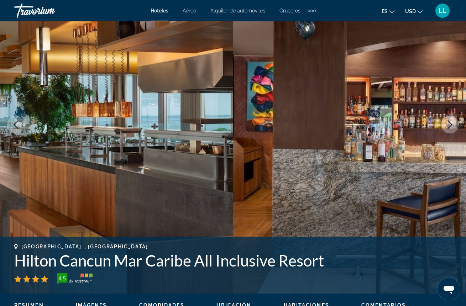
click at [450, 124] on icon "Next image" at bounding box center [450, 124] width 9 height 9
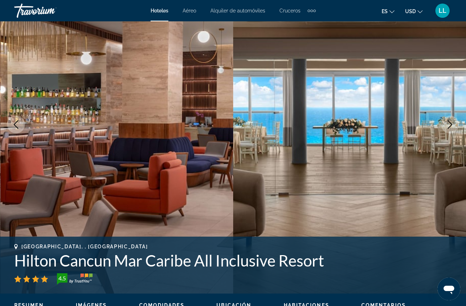
click at [450, 125] on icon "Next image" at bounding box center [450, 124] width 9 height 9
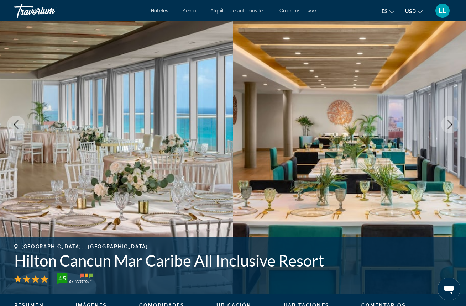
click at [450, 125] on icon "Next image" at bounding box center [450, 124] width 9 height 9
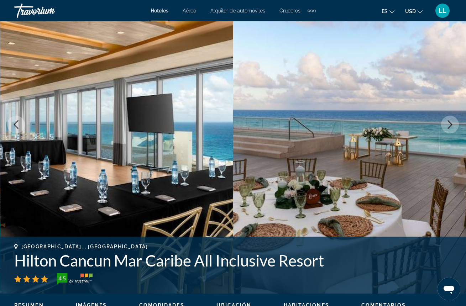
click at [450, 124] on icon "Next image" at bounding box center [450, 124] width 9 height 9
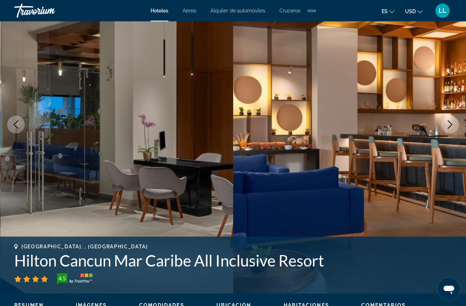
click at [451, 125] on icon "Next image" at bounding box center [450, 124] width 5 height 9
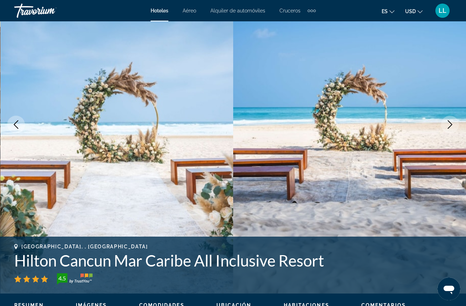
click at [450, 124] on icon "Next image" at bounding box center [450, 124] width 9 height 9
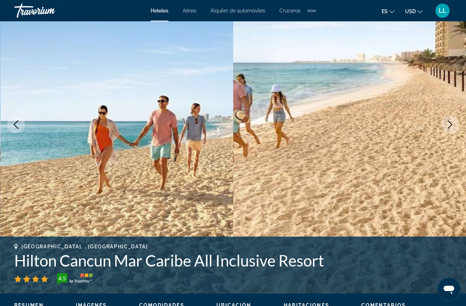
click at [450, 124] on icon "Next image" at bounding box center [450, 124] width 9 height 9
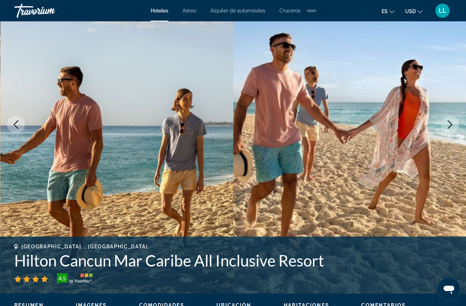
click at [450, 125] on icon "Next image" at bounding box center [450, 124] width 9 height 9
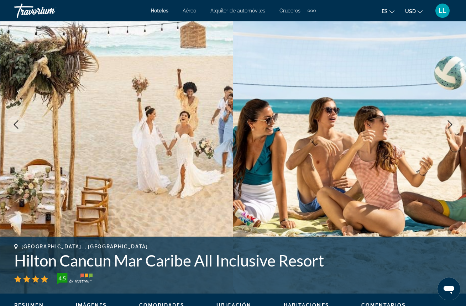
click at [450, 125] on icon "Next image" at bounding box center [450, 124] width 9 height 9
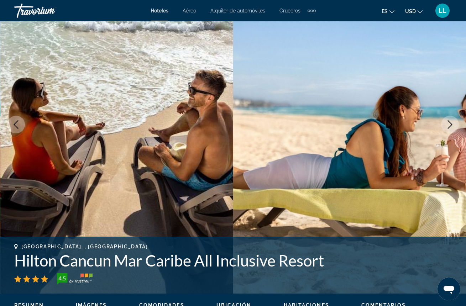
click at [450, 126] on icon "Next image" at bounding box center [450, 124] width 5 height 9
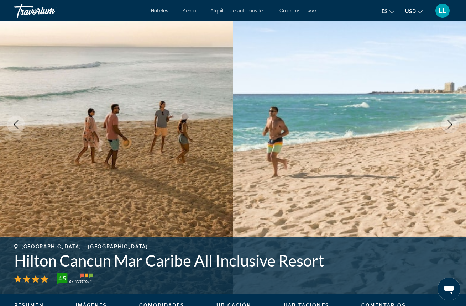
click at [450, 126] on icon "Next image" at bounding box center [450, 124] width 5 height 9
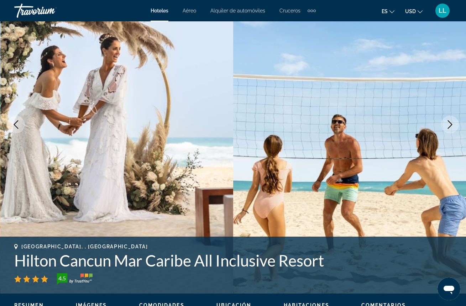
click at [448, 122] on icon "Next image" at bounding box center [450, 124] width 9 height 9
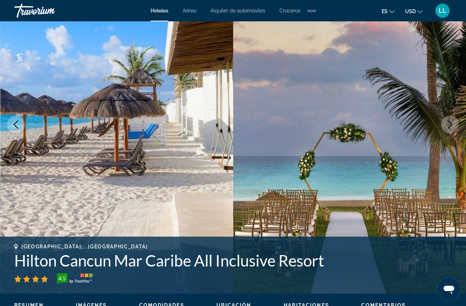
click at [448, 122] on icon "Next image" at bounding box center [450, 124] width 9 height 9
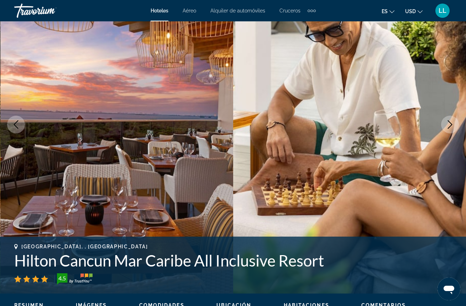
click at [448, 122] on icon "Next image" at bounding box center [450, 124] width 9 height 9
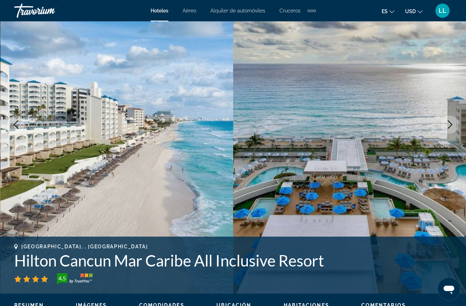
click at [448, 123] on icon "Next image" at bounding box center [450, 124] width 9 height 9
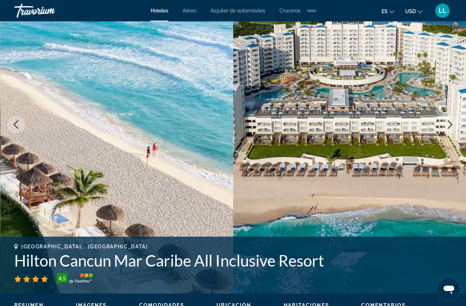
click at [448, 123] on icon "Next image" at bounding box center [450, 124] width 9 height 9
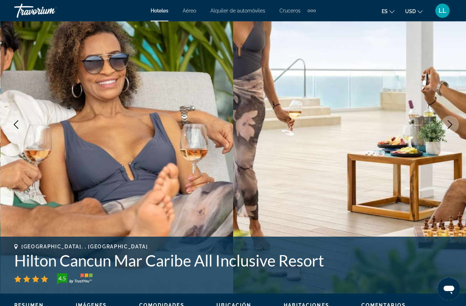
click at [448, 124] on icon "Next image" at bounding box center [450, 124] width 9 height 9
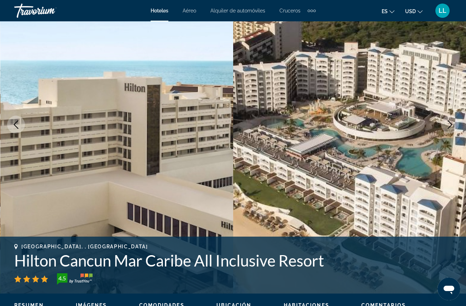
click at [447, 125] on icon "Next image" at bounding box center [450, 124] width 9 height 9
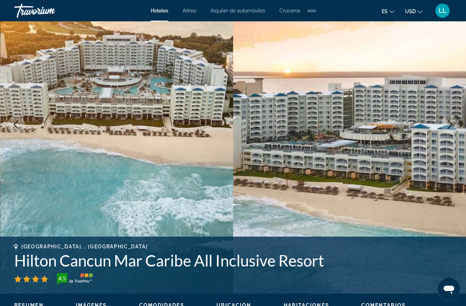
click at [447, 126] on icon "Next image" at bounding box center [450, 124] width 9 height 9
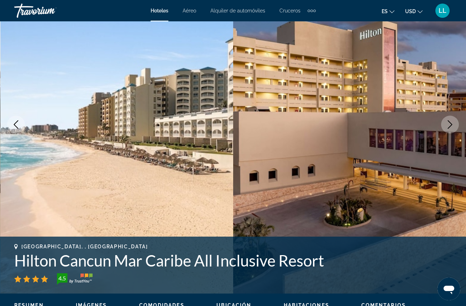
click at [447, 128] on icon "Next image" at bounding box center [450, 124] width 9 height 9
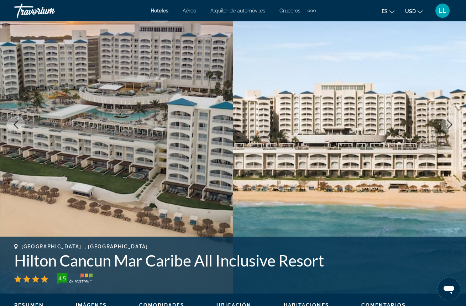
click at [448, 129] on button "Next image" at bounding box center [450, 125] width 18 height 18
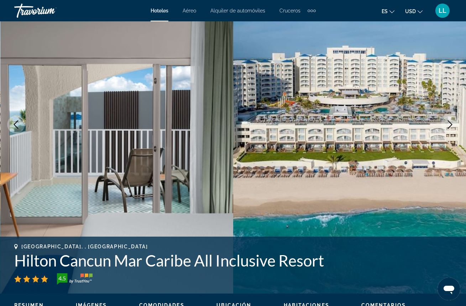
click at [448, 124] on icon "Next image" at bounding box center [450, 124] width 9 height 9
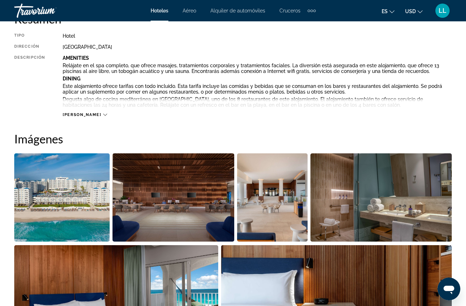
scroll to position [385, 0]
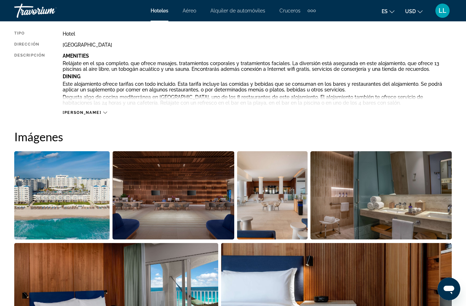
click at [103, 112] on icon "Main content" at bounding box center [105, 113] width 4 height 2
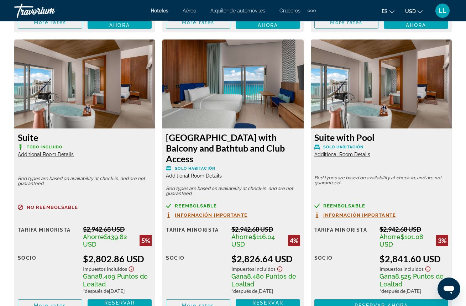
scroll to position [3596, 0]
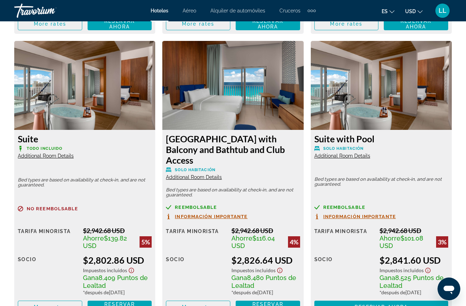
click at [364, 101] on img "Main content" at bounding box center [381, 85] width 141 height 89
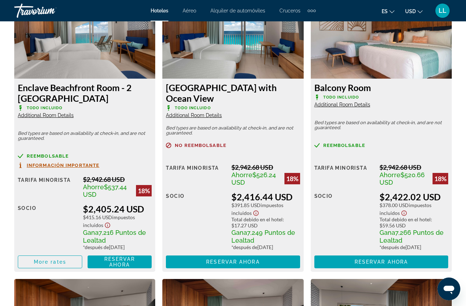
scroll to position [2502, 0]
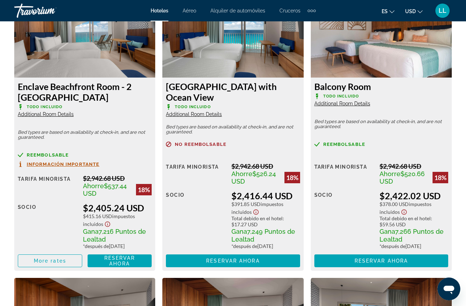
click at [69, 167] on span "Información importante" at bounding box center [63, 164] width 73 height 5
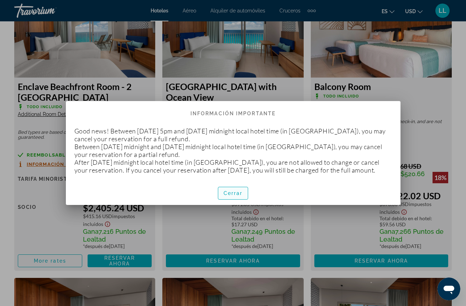
click at [238, 196] on span "Cerrar" at bounding box center [233, 193] width 19 height 6
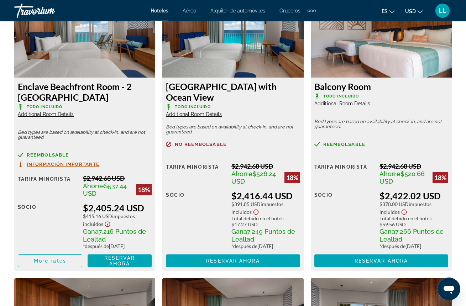
scroll to position [2502, 0]
click at [111, 267] on span "Reservar ahora" at bounding box center [119, 260] width 31 height 11
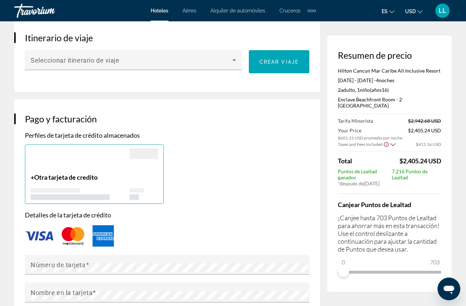
scroll to position [463, 0]
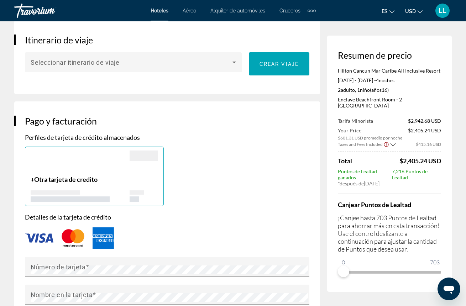
click at [394, 143] on icon "Show Taxes and Fees breakdown" at bounding box center [392, 144] width 5 height 3
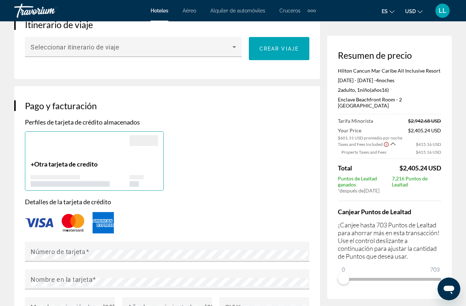
scroll to position [478, 0]
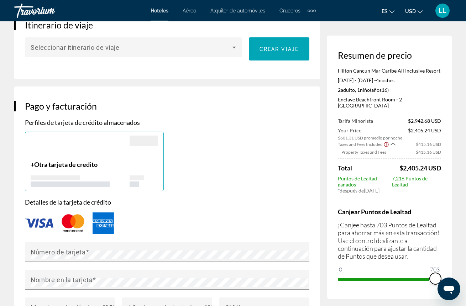
drag, startPoint x: 344, startPoint y: 275, endPoint x: 442, endPoint y: 268, distance: 98.8
click at [442, 269] on div "Resumen de precio [PERSON_NAME] Cancun Mar Caribe All Inclusive Resort [DATE] -…" at bounding box center [389, 167] width 125 height 263
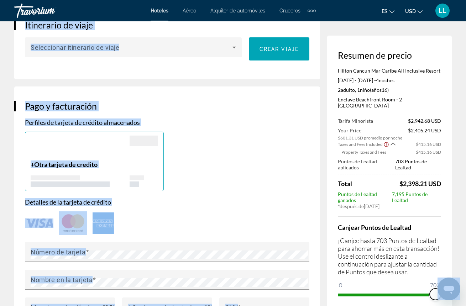
drag, startPoint x: 867, startPoint y: 567, endPoint x: 458, endPoint y: 285, distance: 496.9
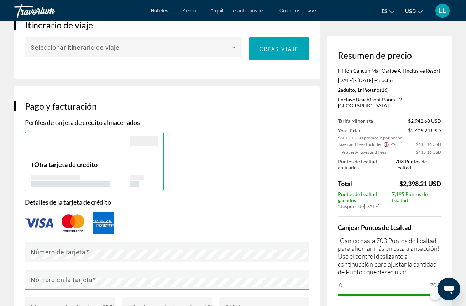
click at [443, 256] on div "Resumen de precio [PERSON_NAME] Cancun Mar Caribe All Inclusive Resort [DATE] -…" at bounding box center [389, 175] width 125 height 279
click at [451, 285] on icon "Abrir ventana de mensajería" at bounding box center [448, 289] width 13 height 13
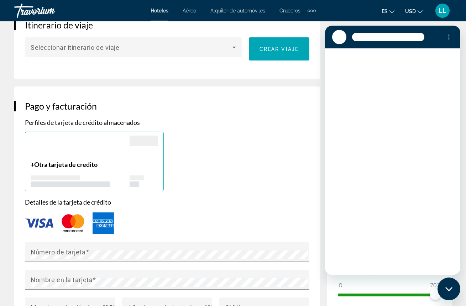
scroll to position [0, 0]
click at [415, 146] on div "Cargando conversación" at bounding box center [392, 161] width 135 height 226
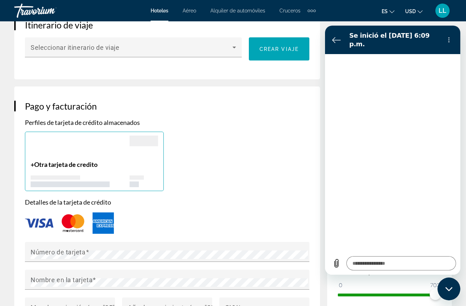
type textarea "*"
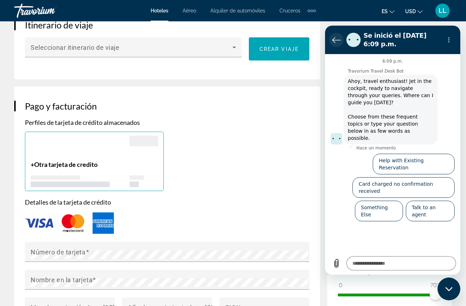
click at [335, 39] on icon "Volver a la lista de conversaciones" at bounding box center [336, 40] width 9 height 9
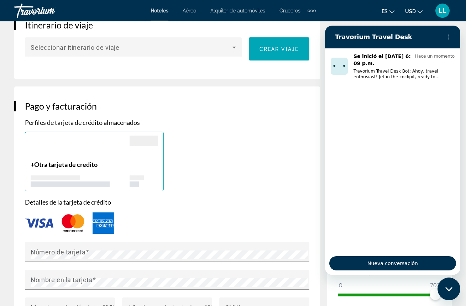
click at [277, 149] on div "+ Otra tarjeta de credito" at bounding box center [167, 161] width 292 height 59
click at [333, 282] on div "Resumen de precio [PERSON_NAME] Cancun Mar Caribe All Inclusive Resort [DATE] -…" at bounding box center [389, 175] width 125 height 279
click at [281, 136] on div "+ Otra tarjeta de credito" at bounding box center [167, 161] width 292 height 59
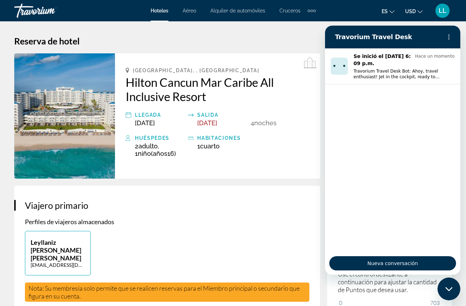
click at [321, 38] on h1 "Reserva de hotel" at bounding box center [232, 41] width 437 height 11
click at [424, 291] on div "Canjear Puntos de Lealtad ¡Canjee hasta 703 Puntos de Lealtad para ahorrar más …" at bounding box center [389, 276] width 103 height 84
click at [451, 293] on div "Cerrar ventana de mensajería" at bounding box center [448, 288] width 21 height 21
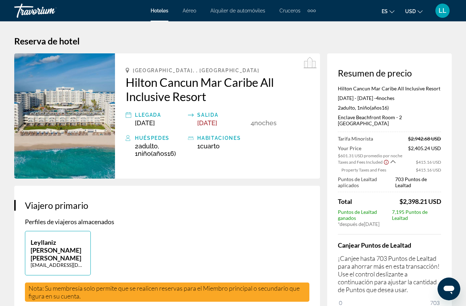
drag, startPoint x: 451, startPoint y: 293, endPoint x: 466, endPoint y: 284, distance: 17.4
click at [460, 284] on html at bounding box center [448, 289] width 23 height 23
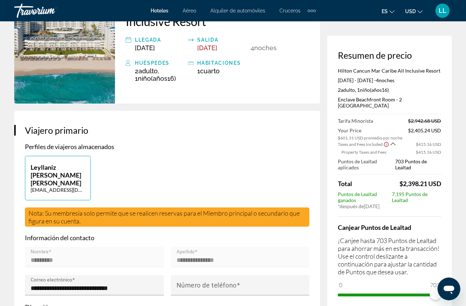
scroll to position [76, 0]
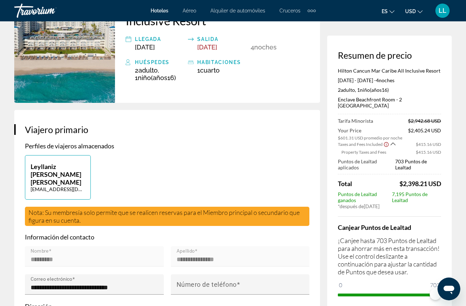
click at [422, 275] on div "Canjear Puntos de Lealtad ¡Canjee hasta 703 Puntos de Lealtad para ahorrar más …" at bounding box center [389, 258] width 103 height 84
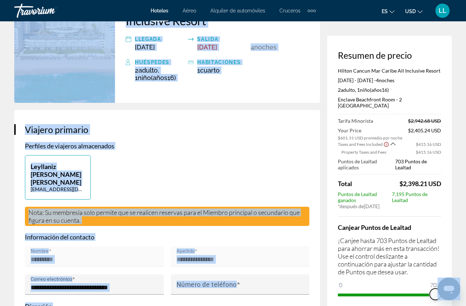
drag, startPoint x: 870, startPoint y: 567, endPoint x: 451, endPoint y: 288, distance: 503.5
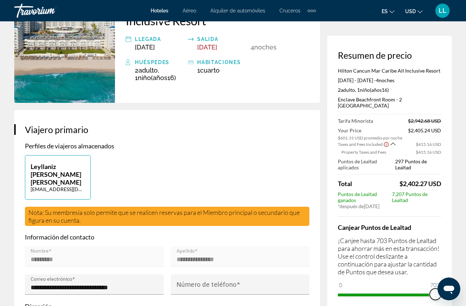
drag, startPoint x: 384, startPoint y: 287, endPoint x: 500, endPoint y: 280, distance: 115.9
click at [466, 230] on html "Saltar al contenido principal Hoteles Aéreo Alquiler de automóviles Cruceros Ac…" at bounding box center [233, 77] width 466 height 306
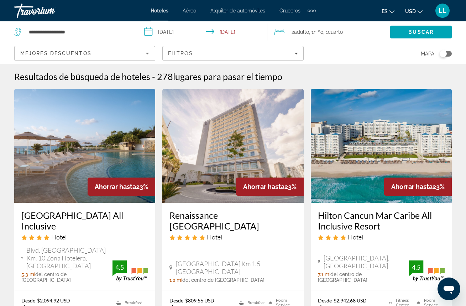
click at [353, 127] on img "Main content" at bounding box center [381, 146] width 141 height 114
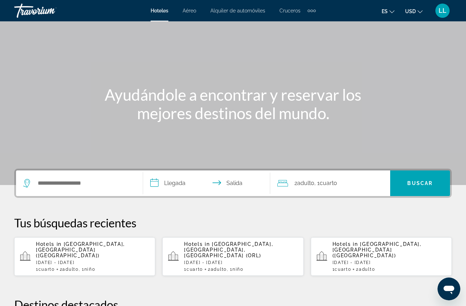
scroll to position [36, 0]
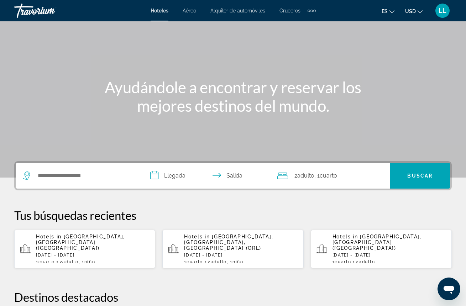
click at [113, 253] on p "[DATE] - [DATE]" at bounding box center [93, 255] width 114 height 5
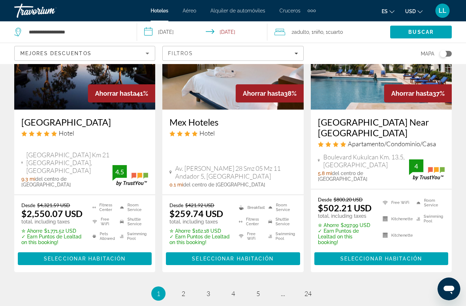
scroll to position [1002, 0]
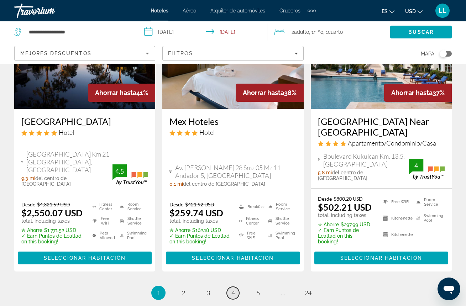
click at [233, 289] on span "4" at bounding box center [233, 293] width 4 height 8
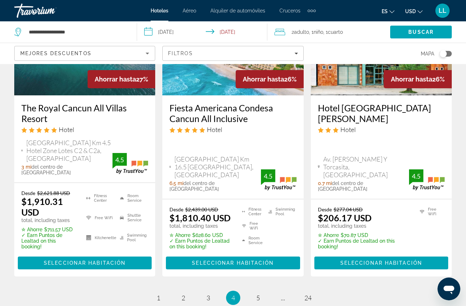
scroll to position [1040, 0]
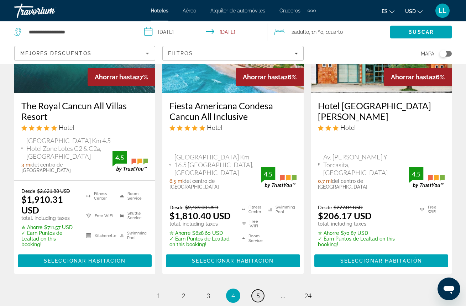
click at [257, 292] on span "5" at bounding box center [258, 296] width 4 height 8
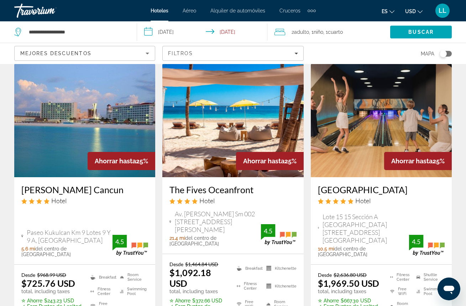
scroll to position [318, 0]
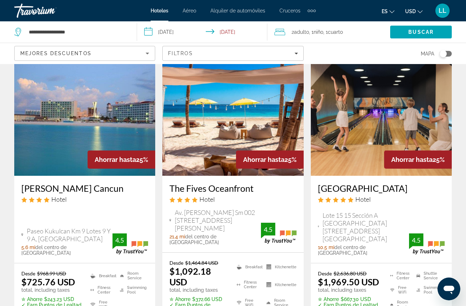
click at [346, 130] on img "Main content" at bounding box center [381, 119] width 141 height 114
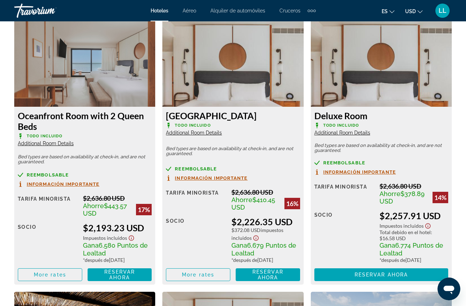
scroll to position [1403, 0]
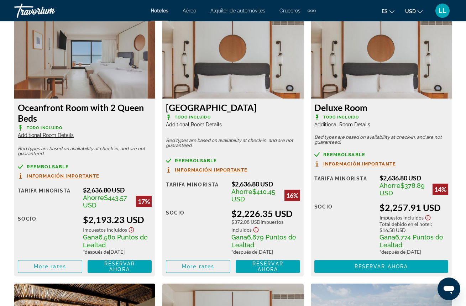
click at [114, 73] on img "Main content" at bounding box center [84, 54] width 141 height 89
click at [122, 272] on span "Reservar ahora" at bounding box center [119, 266] width 31 height 11
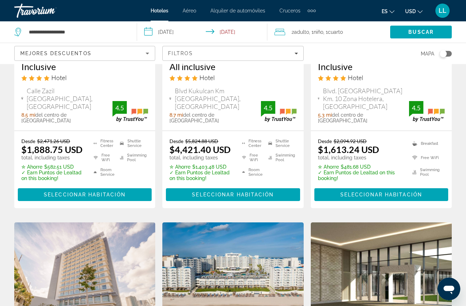
scroll to position [746, 0]
